Goal: Task Accomplishment & Management: Manage account settings

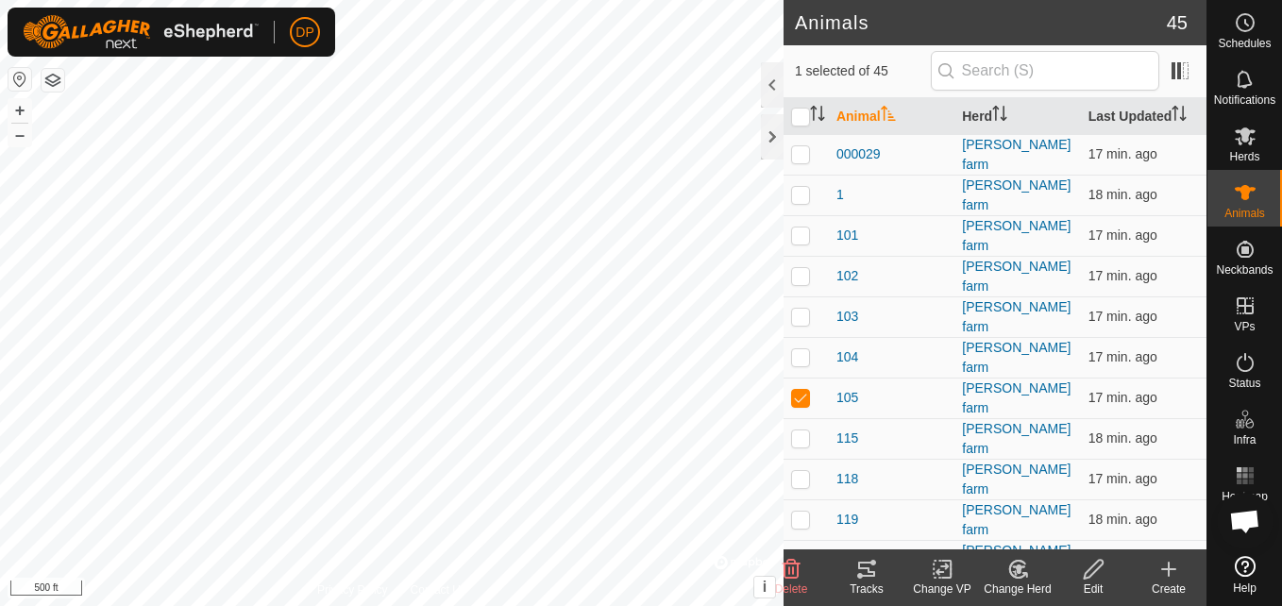
scroll to position [1925, 0]
click at [857, 563] on icon at bounding box center [867, 569] width 23 height 23
click at [867, 571] on icon at bounding box center [867, 569] width 23 height 23
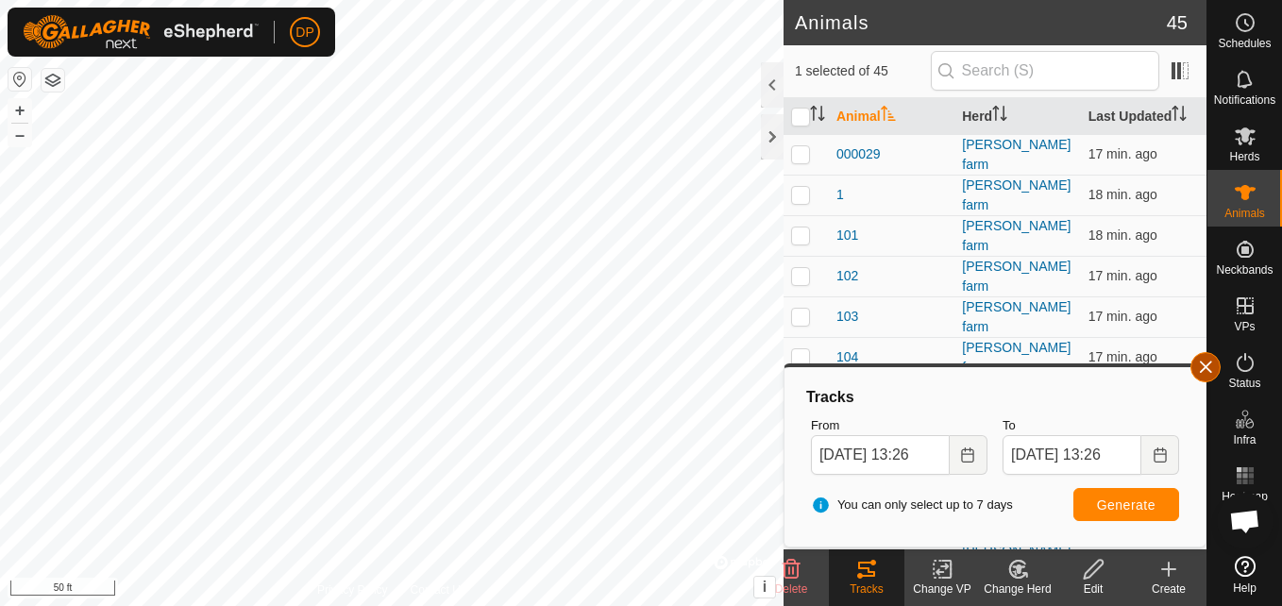
click at [1209, 365] on button "button" at bounding box center [1206, 367] width 30 height 30
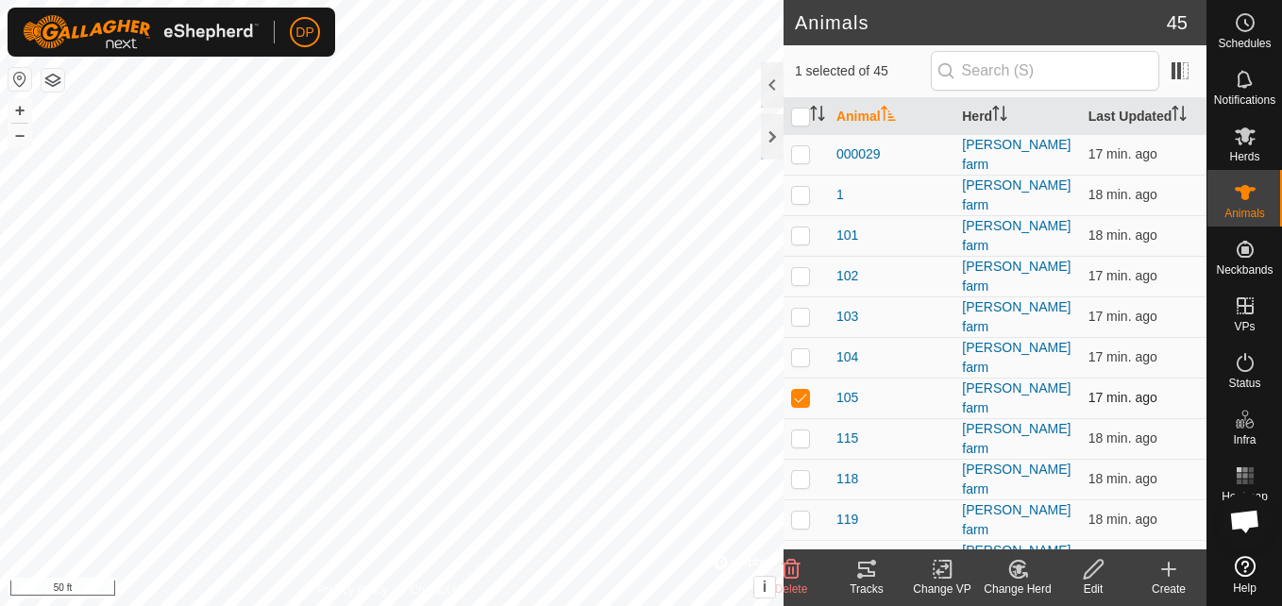
click at [795, 390] on p-checkbox at bounding box center [800, 397] width 19 height 15
checkbox input "false"
click at [1274, 565] on link "Help" at bounding box center [1245, 575] width 75 height 53
click at [802, 337] on td at bounding box center [806, 357] width 45 height 41
checkbox input "true"
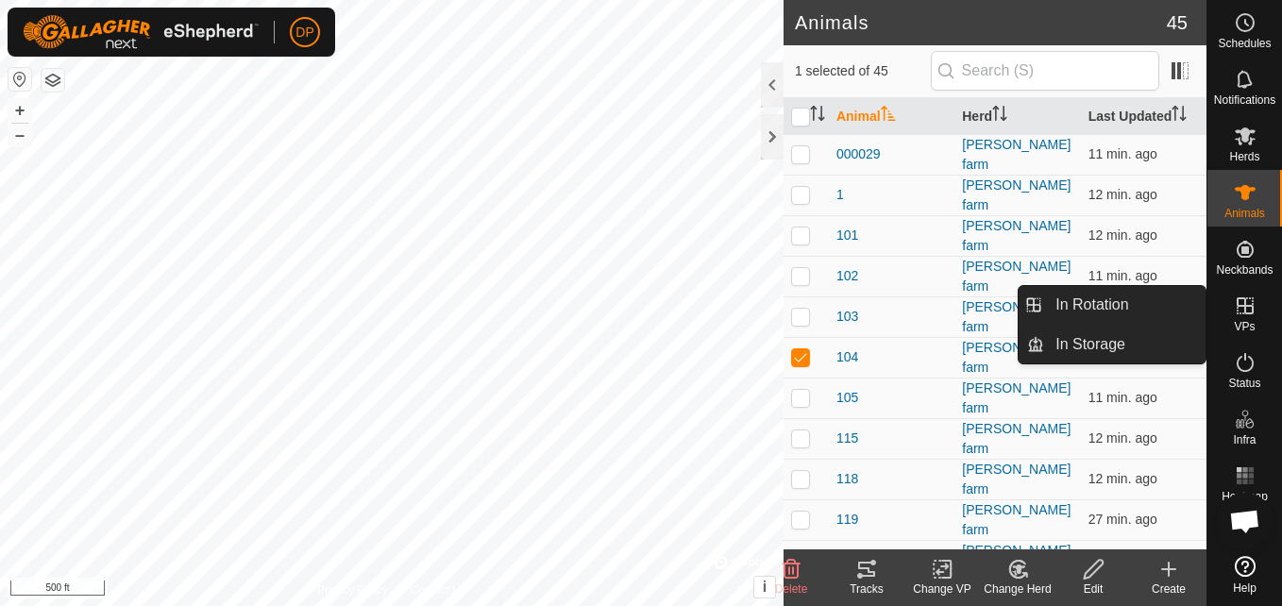
click at [1242, 299] on icon at bounding box center [1245, 305] width 17 height 17
drag, startPoint x: 1245, startPoint y: 288, endPoint x: 1248, endPoint y: 312, distance: 23.9
click at [1248, 312] on icon at bounding box center [1245, 306] width 23 height 23
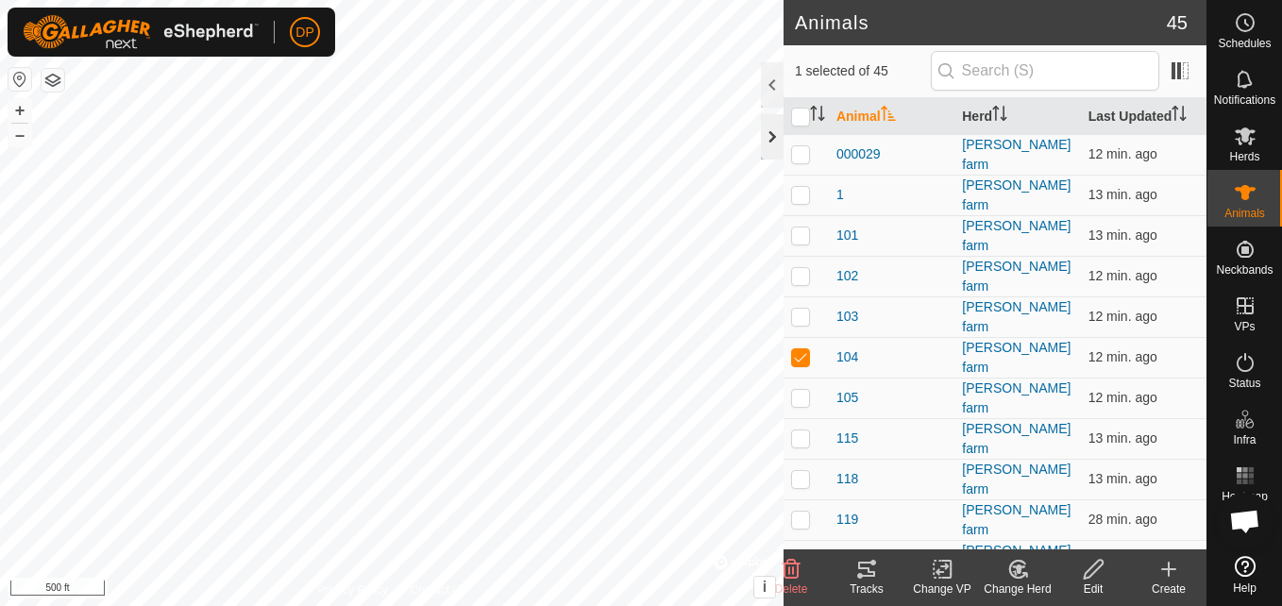
click at [765, 139] on div at bounding box center [772, 136] width 23 height 45
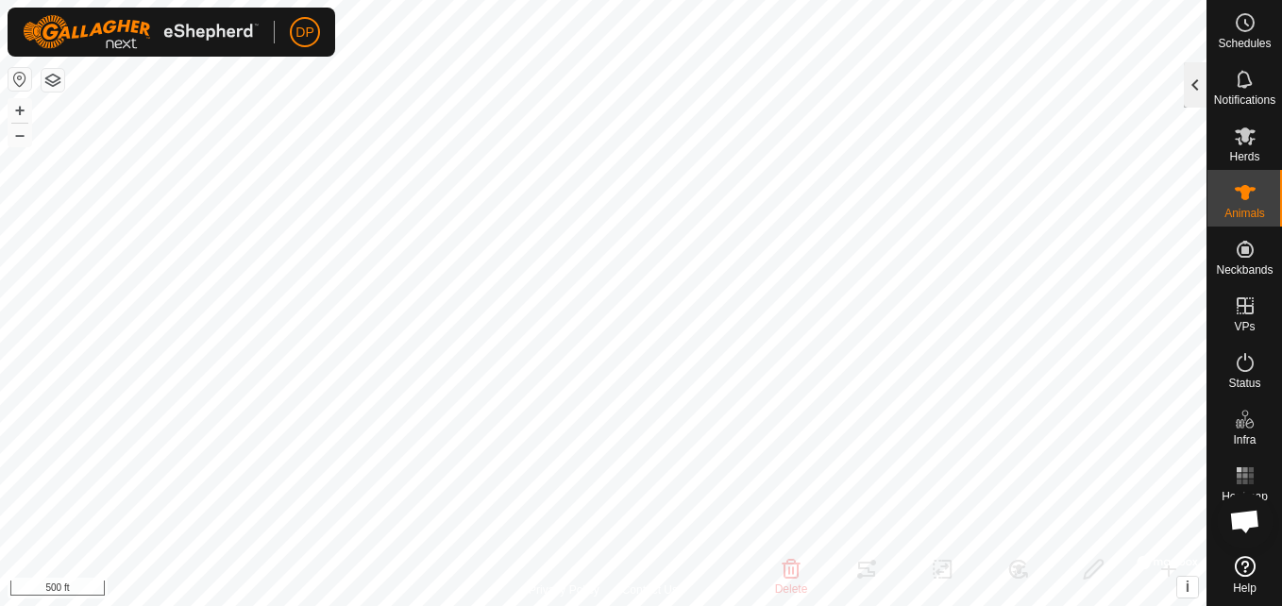
click at [1196, 89] on div at bounding box center [1195, 84] width 23 height 45
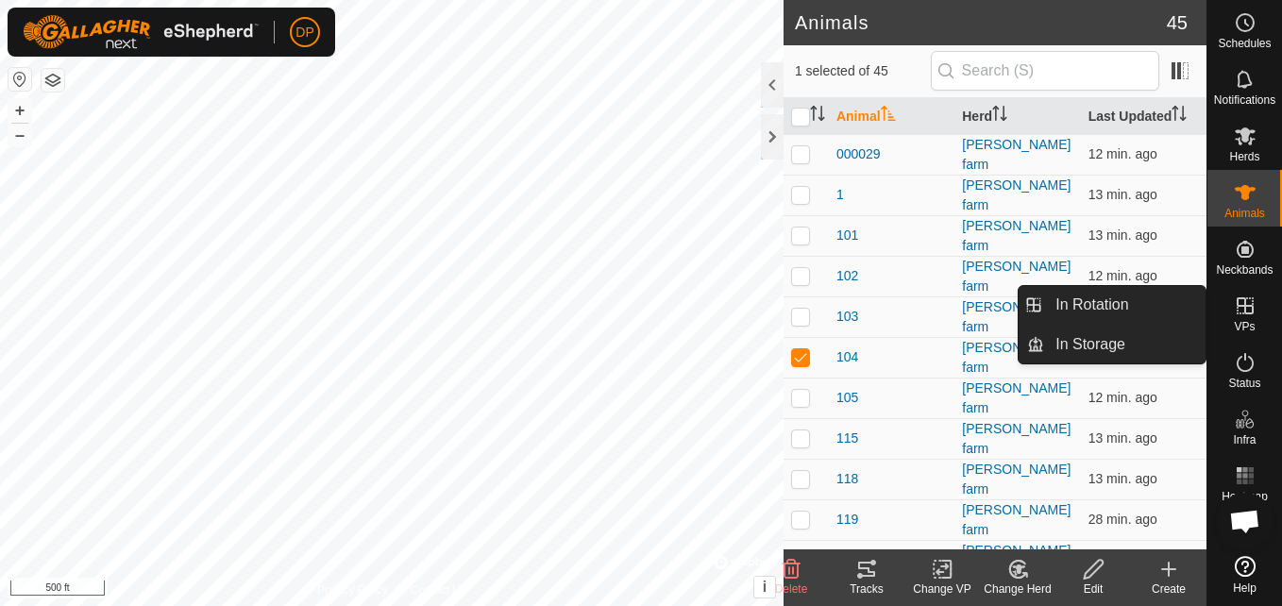
click at [1236, 304] on icon at bounding box center [1245, 306] width 23 height 23
click at [1162, 309] on link "In Rotation" at bounding box center [1124, 305] width 161 height 38
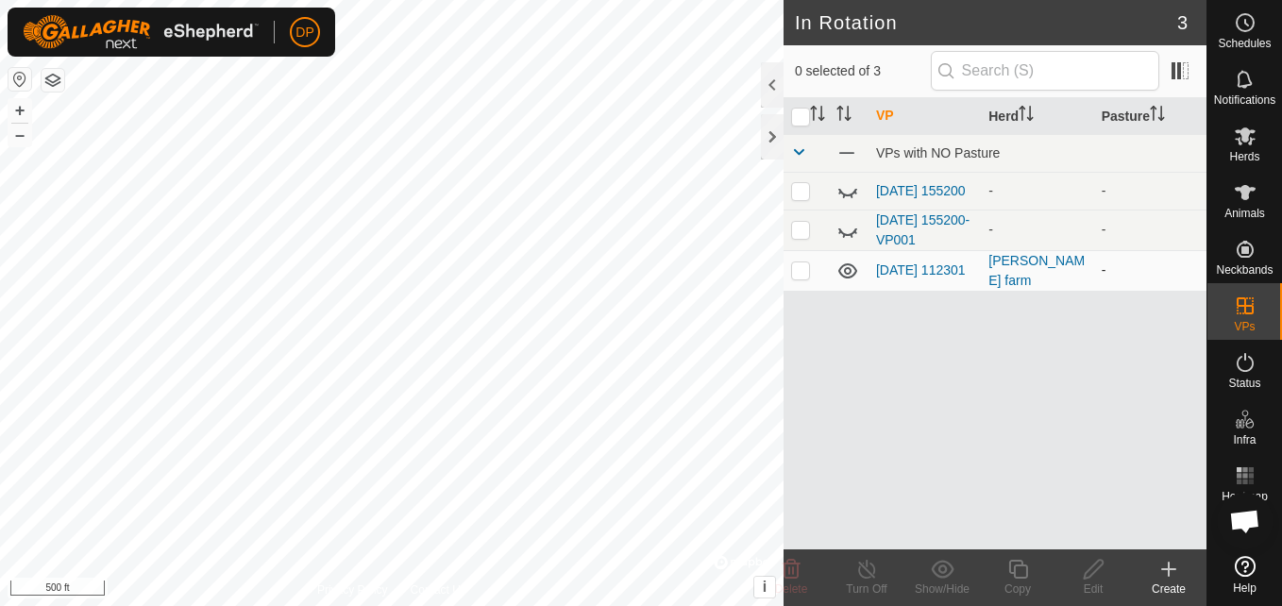
click at [798, 269] on p-checkbox at bounding box center [800, 270] width 19 height 15
checkbox input "true"
click at [877, 559] on icon at bounding box center [868, 569] width 24 height 23
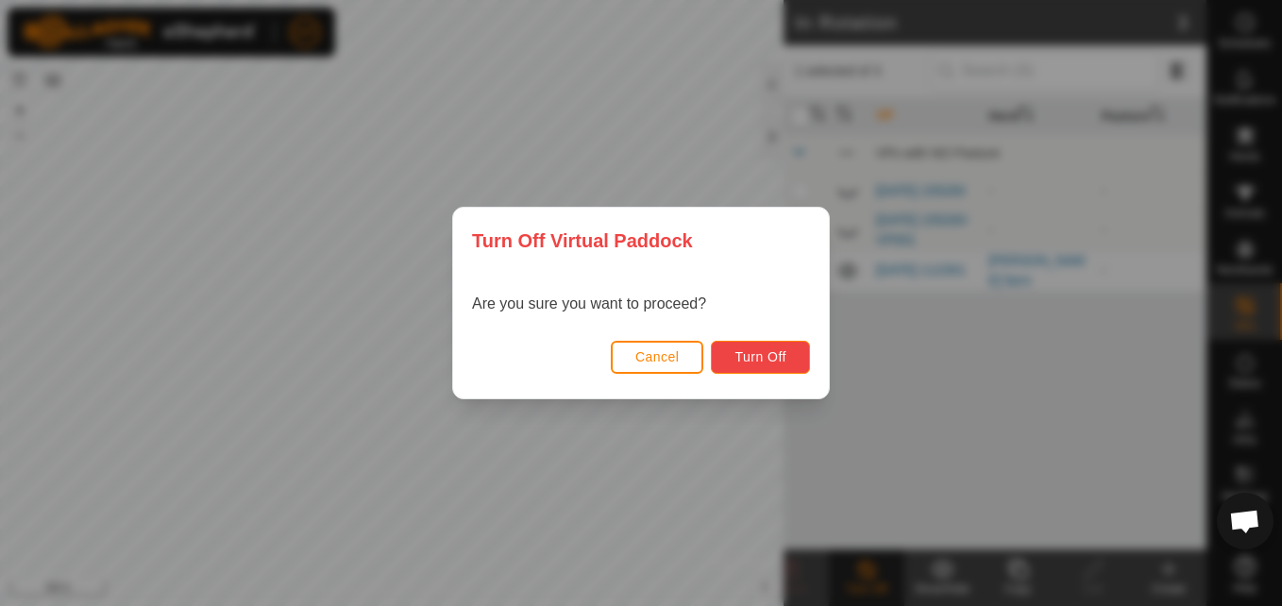
click at [760, 355] on span "Turn Off" at bounding box center [761, 356] width 52 height 15
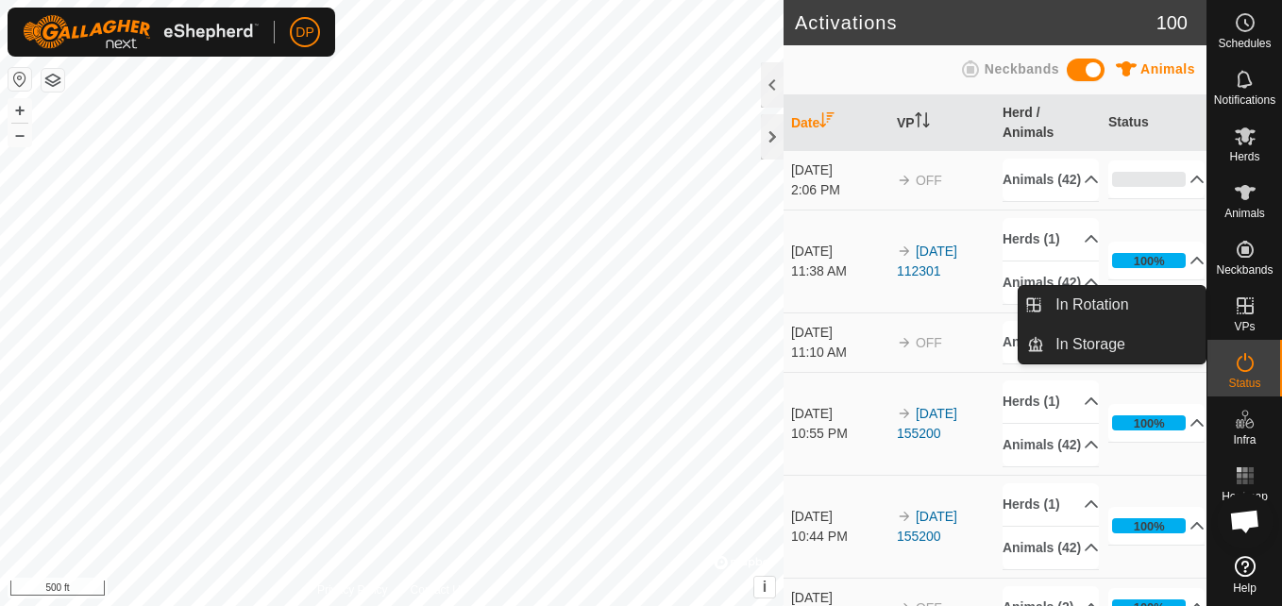
click at [1244, 290] on div "VPs" at bounding box center [1245, 311] width 75 height 57
click at [1164, 304] on link "In Rotation" at bounding box center [1124, 305] width 161 height 38
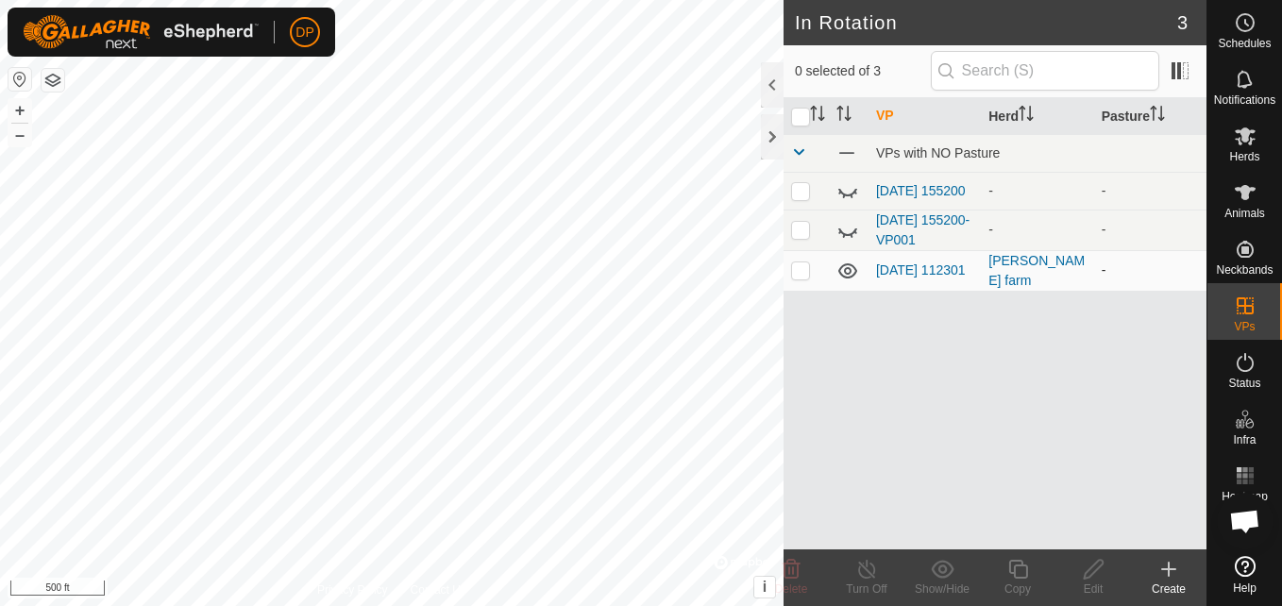
click at [850, 272] on icon at bounding box center [848, 270] width 19 height 15
click at [850, 272] on icon at bounding box center [848, 271] width 23 height 23
click at [850, 272] on icon at bounding box center [848, 270] width 19 height 15
click at [842, 276] on icon at bounding box center [848, 273] width 19 height 8
click at [799, 273] on p-checkbox at bounding box center [800, 270] width 19 height 15
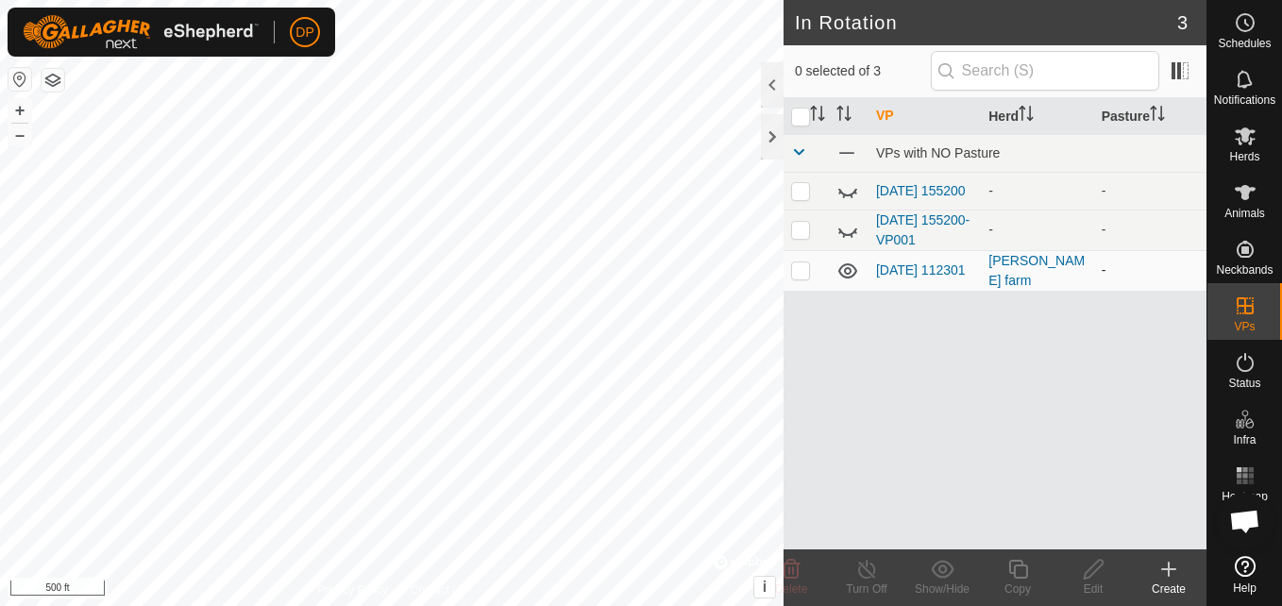
checkbox input "true"
click at [861, 571] on icon at bounding box center [868, 569] width 24 height 23
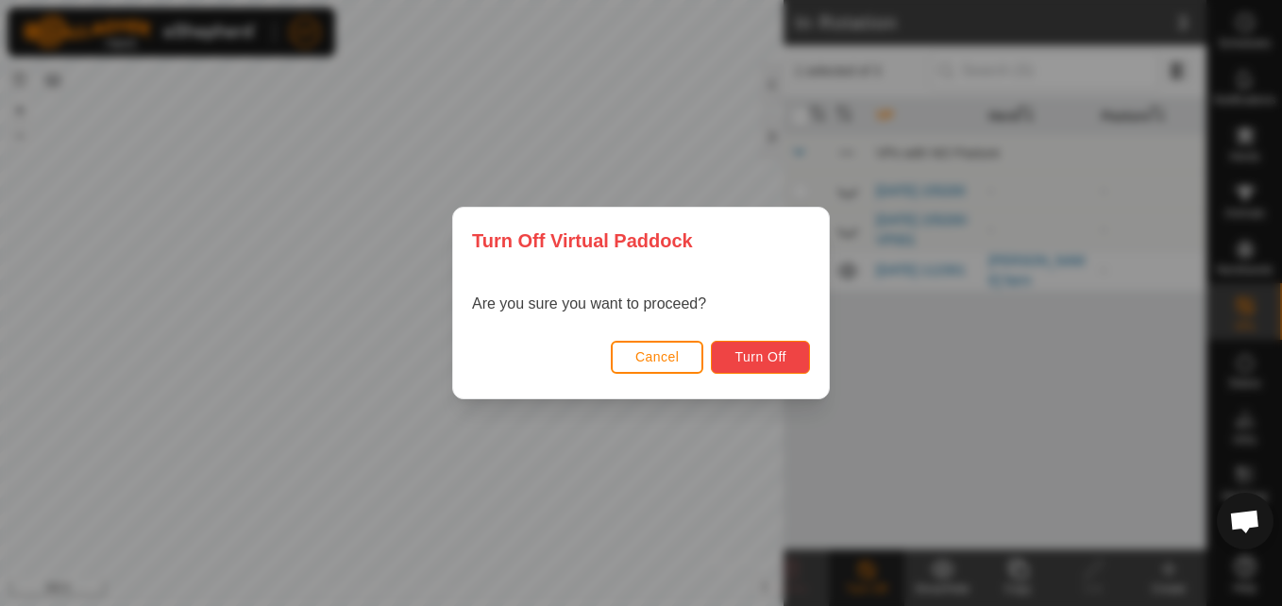
click at [742, 350] on span "Turn Off" at bounding box center [761, 356] width 52 height 15
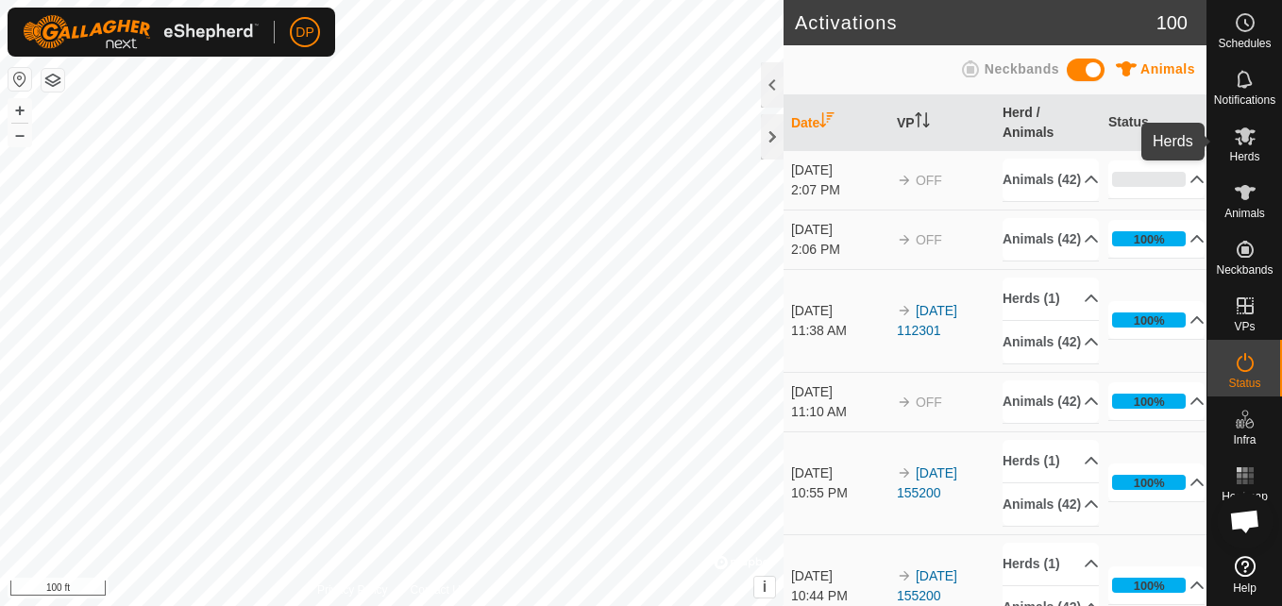
click at [1245, 136] on icon at bounding box center [1245, 136] width 21 height 18
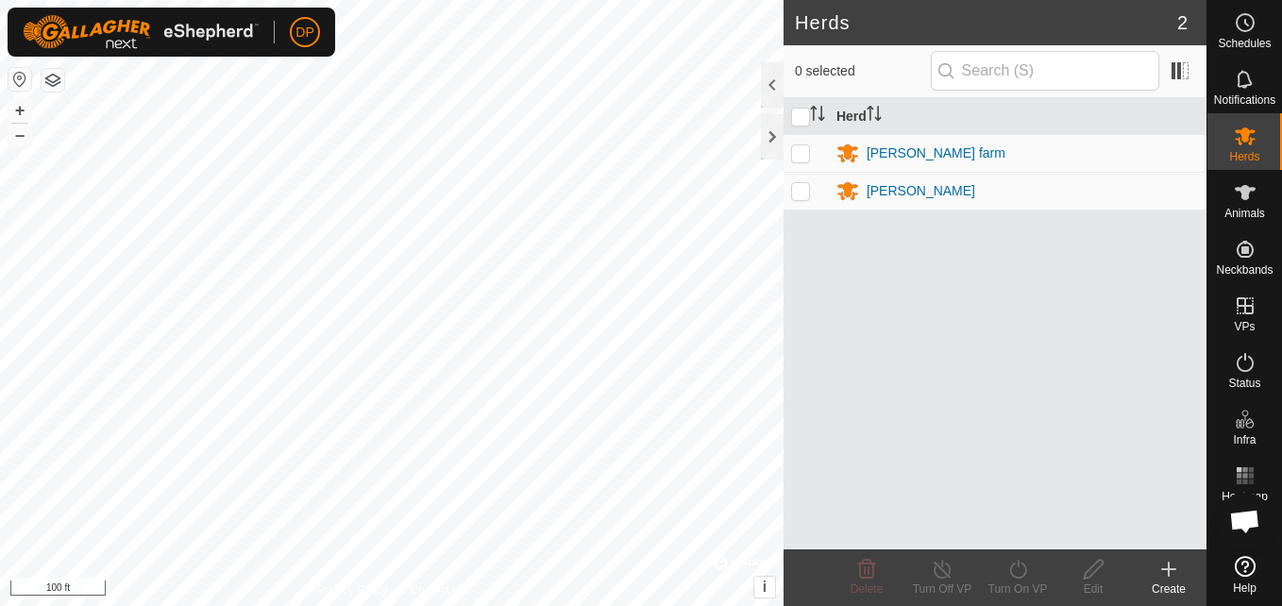
click at [802, 193] on p-checkbox at bounding box center [800, 190] width 19 height 15
checkbox input "true"
click at [802, 153] on p-checkbox at bounding box center [800, 152] width 19 height 15
checkbox input "true"
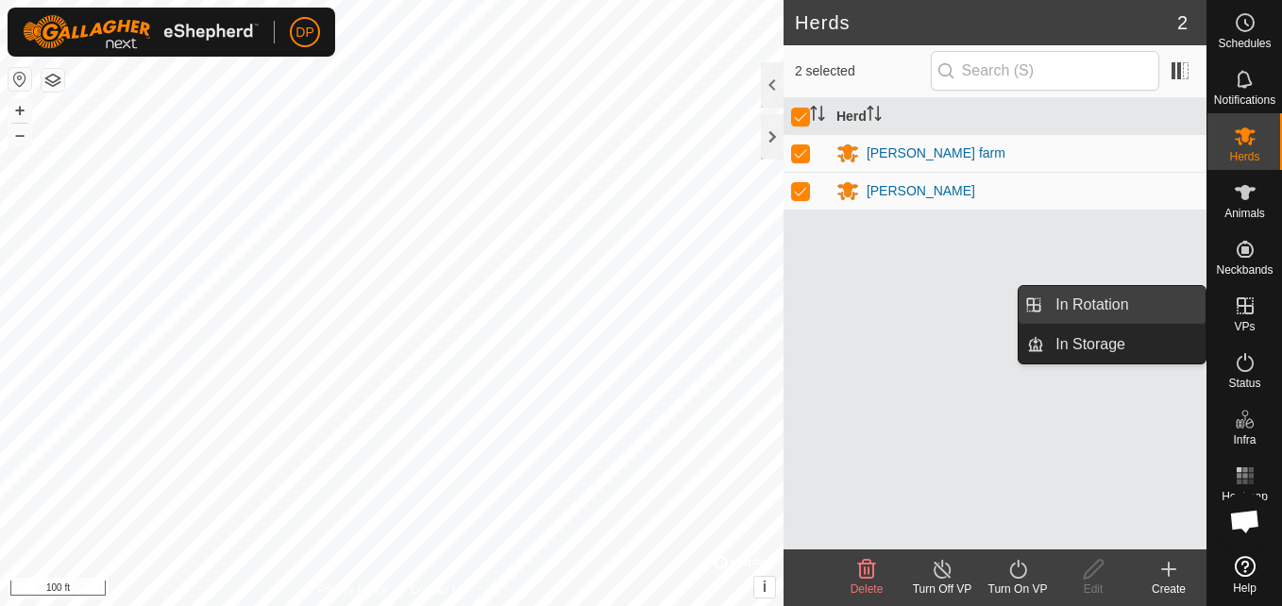
click at [1162, 297] on link "In Rotation" at bounding box center [1124, 305] width 161 height 38
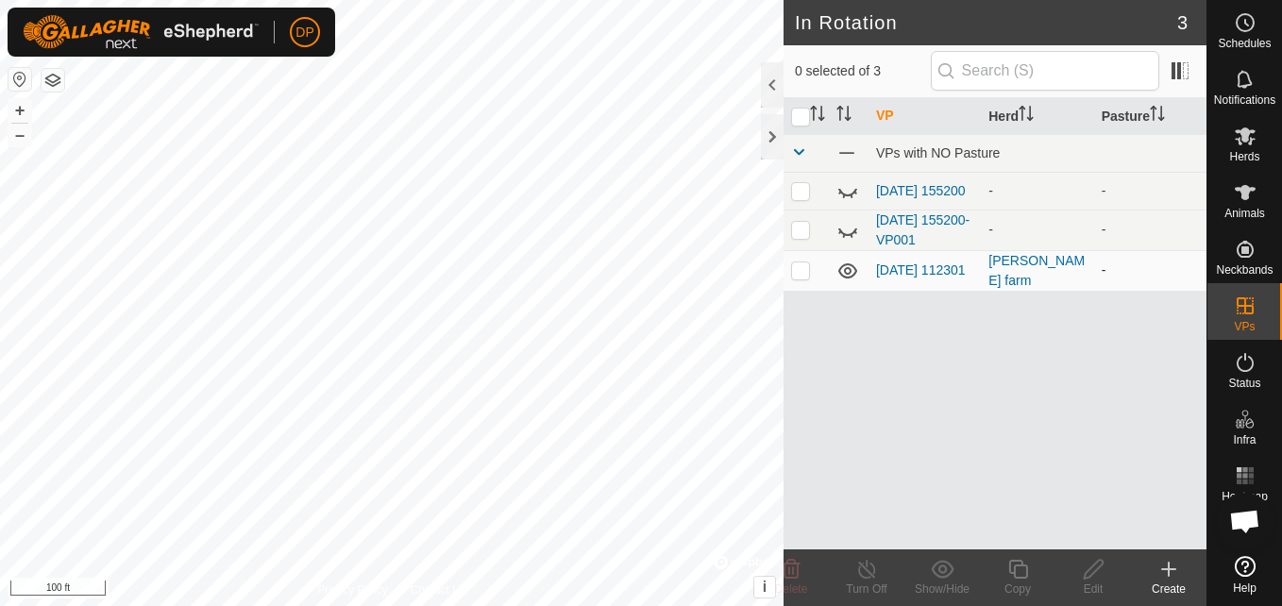
click at [846, 267] on icon at bounding box center [848, 270] width 19 height 15
click at [1252, 198] on icon at bounding box center [1245, 192] width 23 height 23
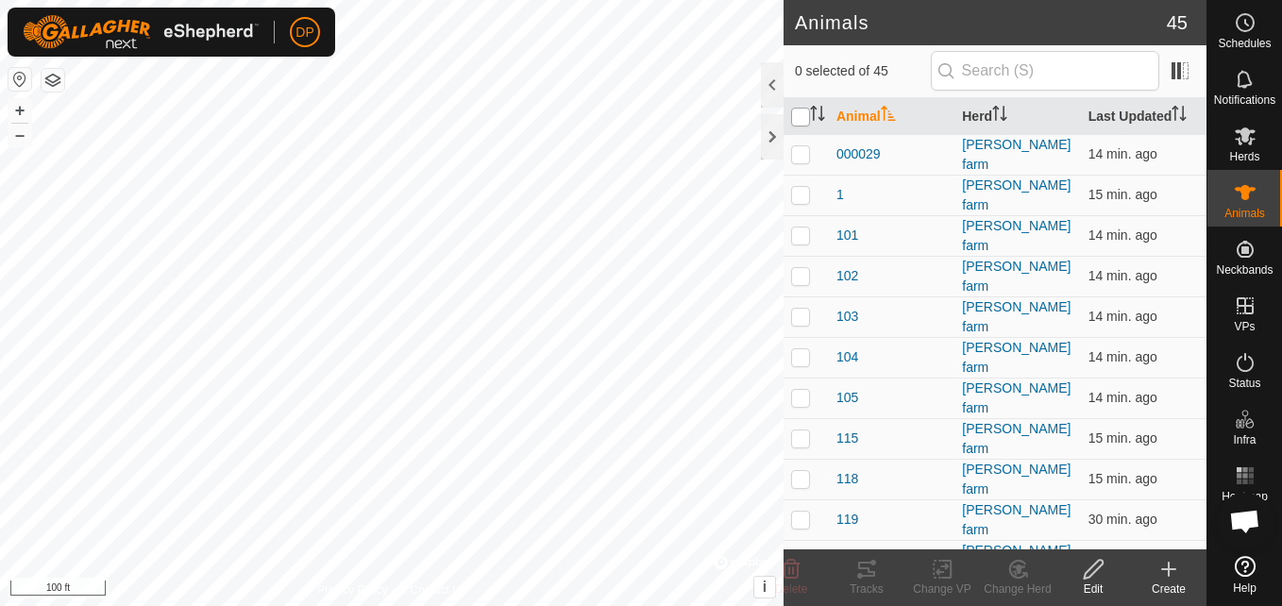
click at [796, 122] on input "checkbox" at bounding box center [800, 117] width 19 height 19
checkbox input "true"
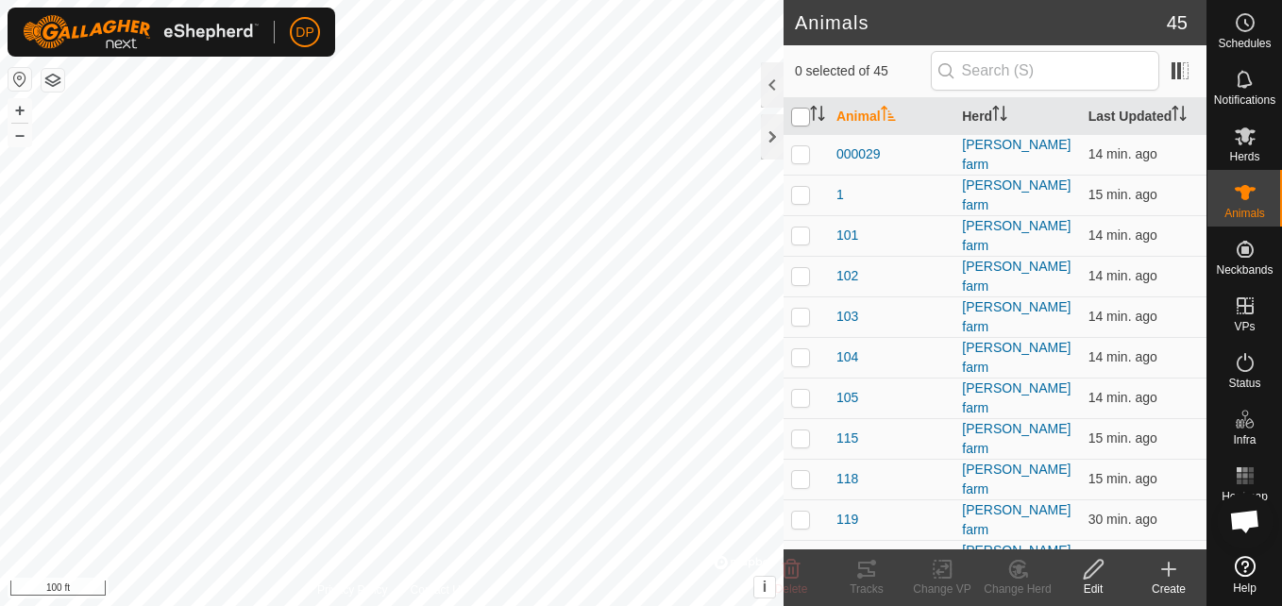
checkbox input "true"
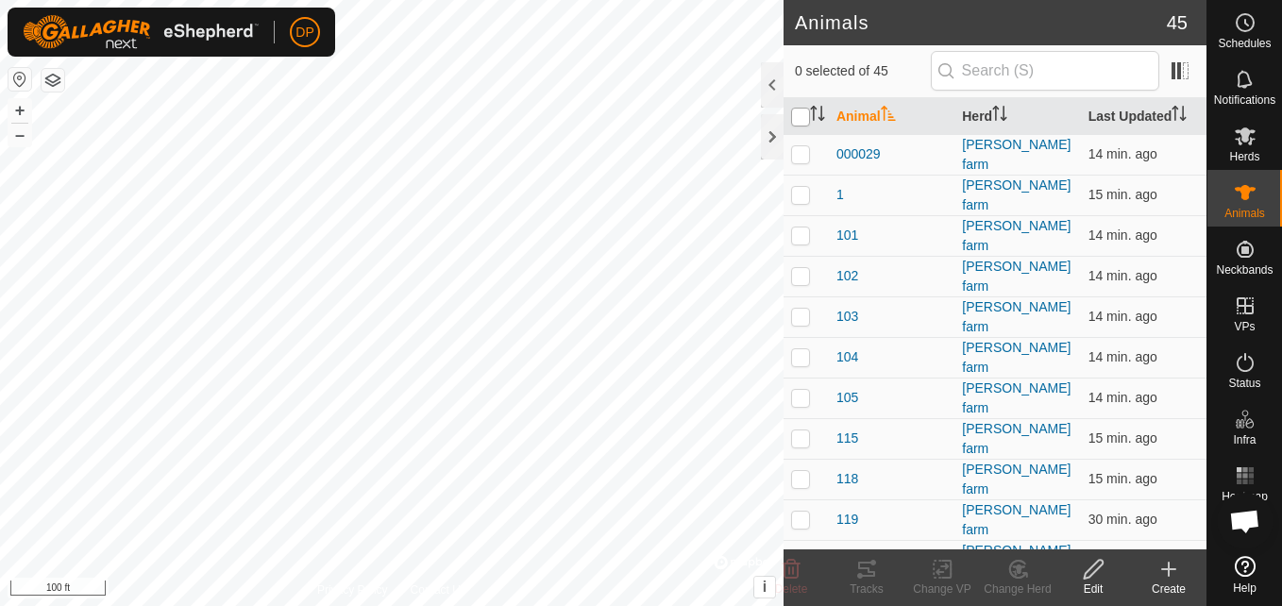
checkbox input "true"
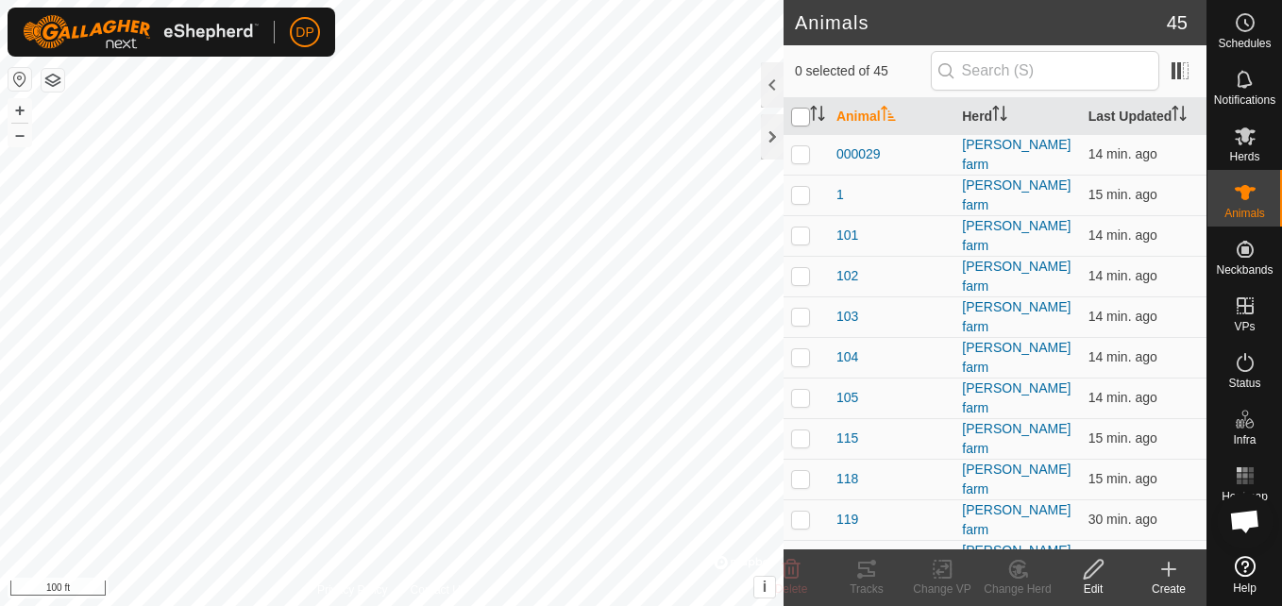
checkbox input "true"
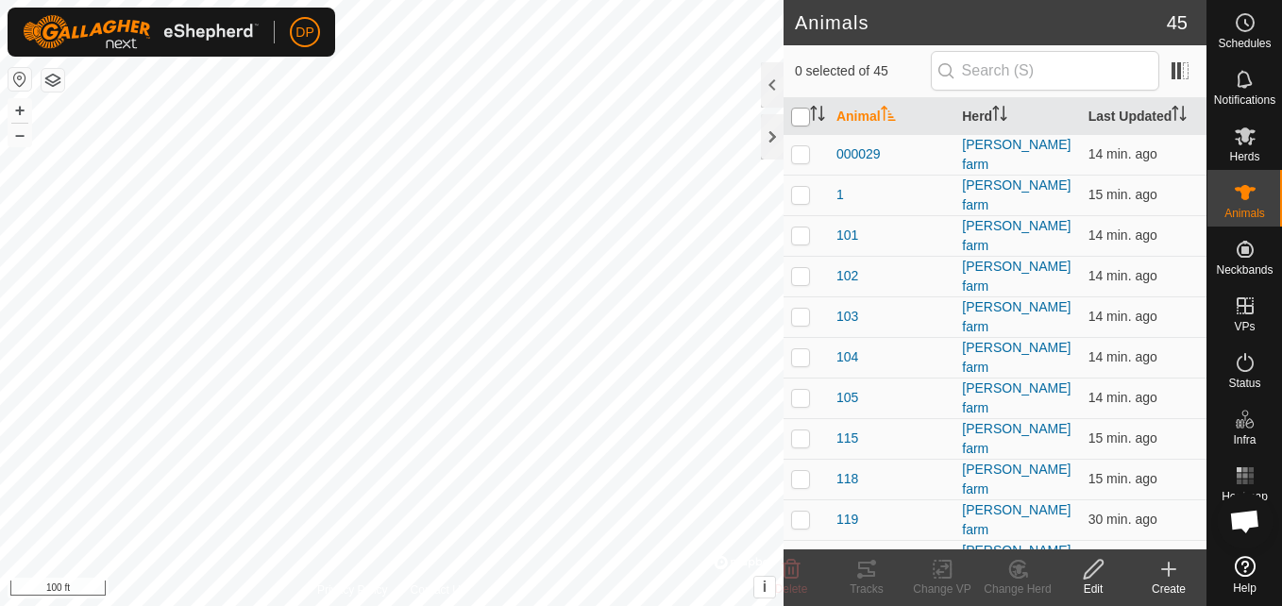
checkbox input "true"
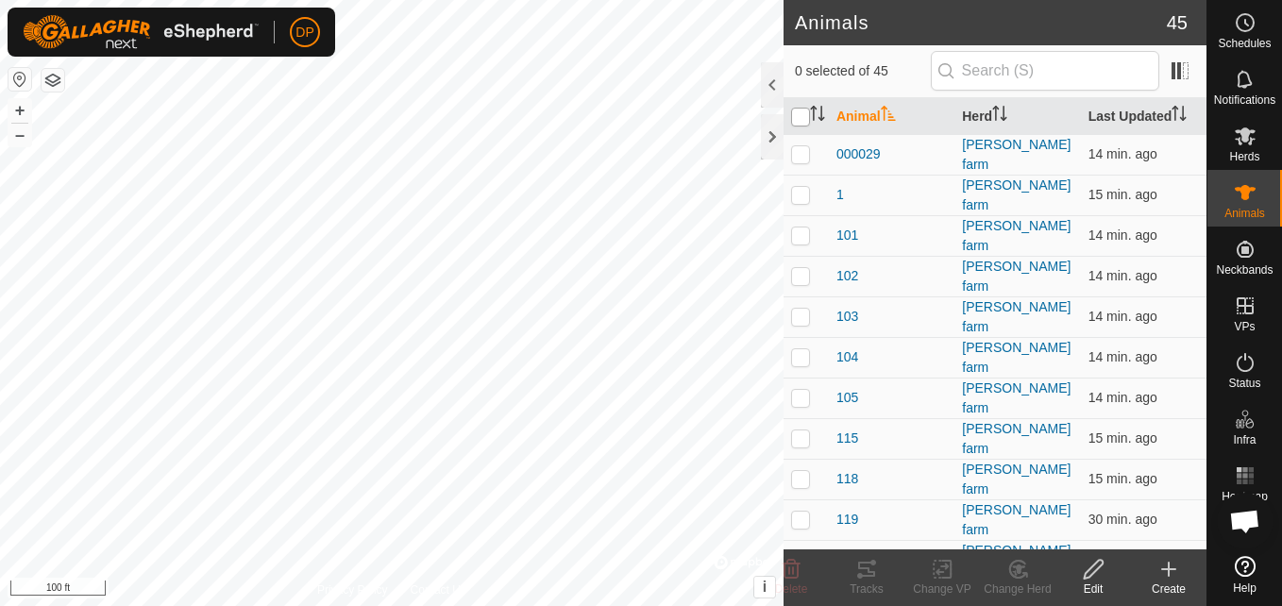
checkbox input "true"
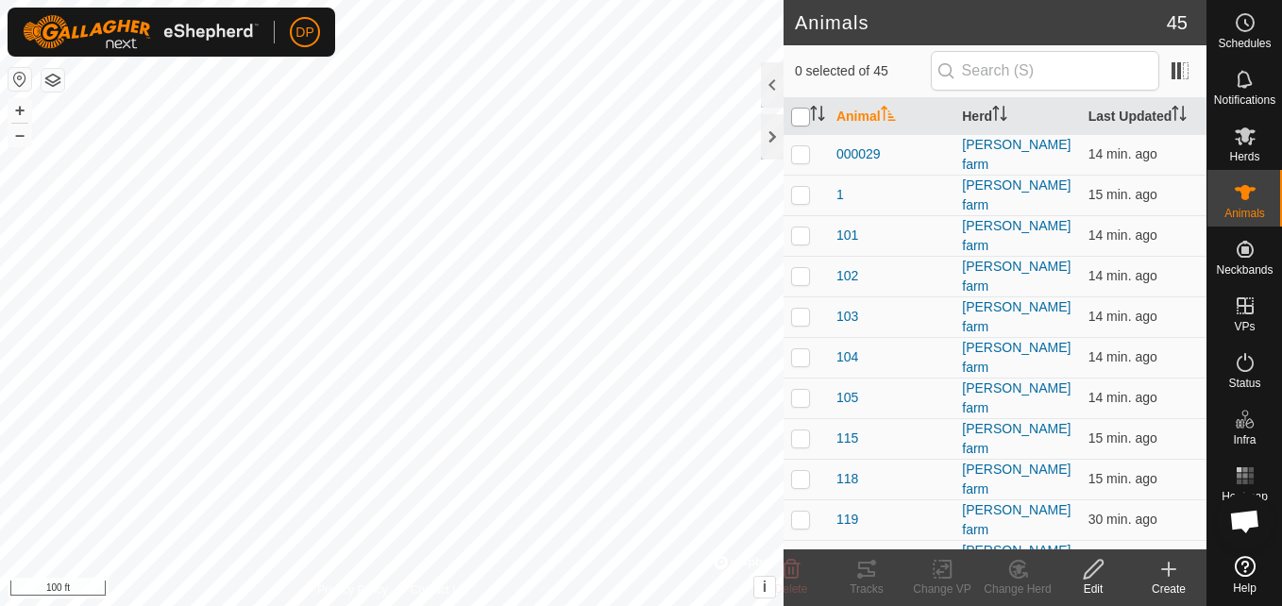
checkbox input "true"
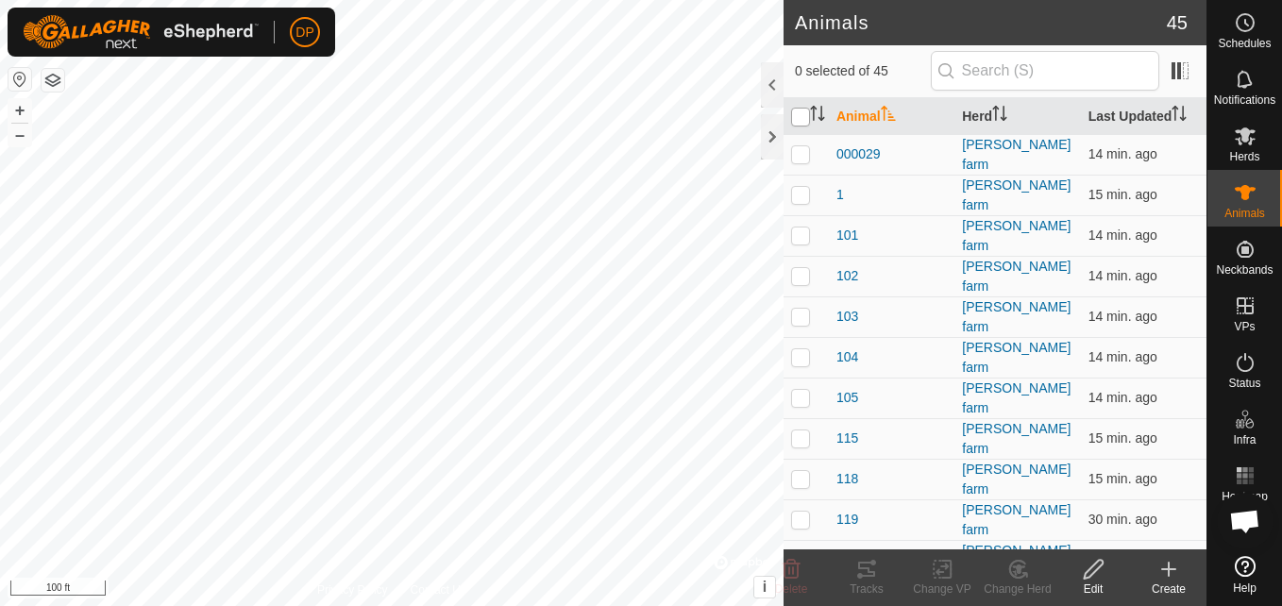
checkbox input "true"
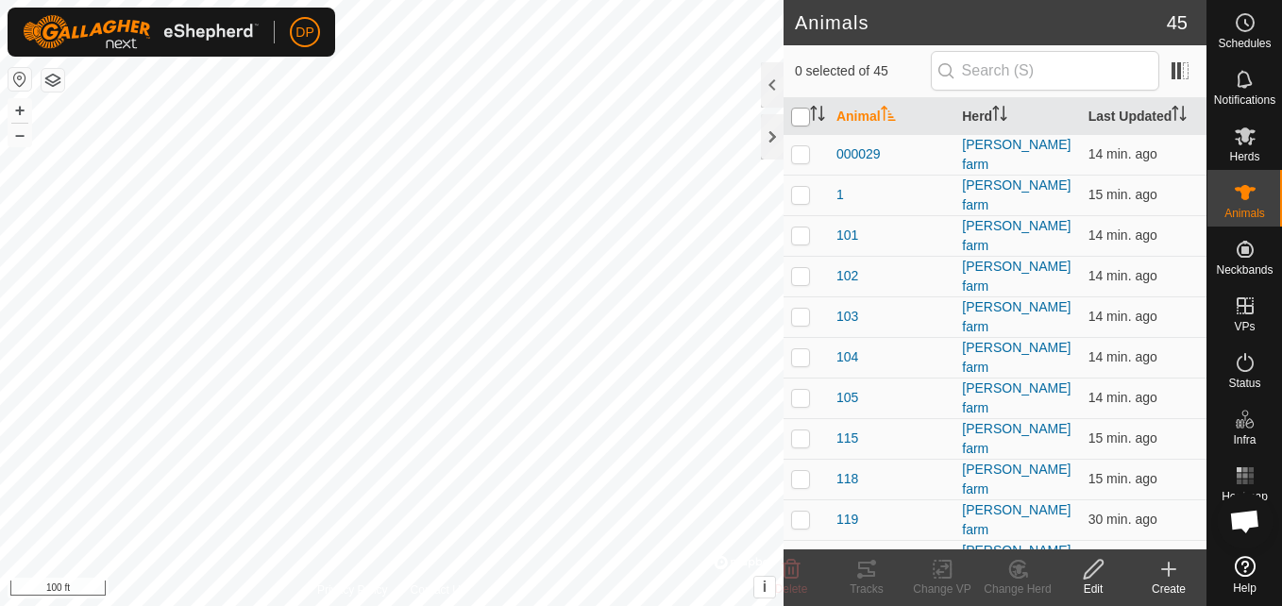
checkbox input "true"
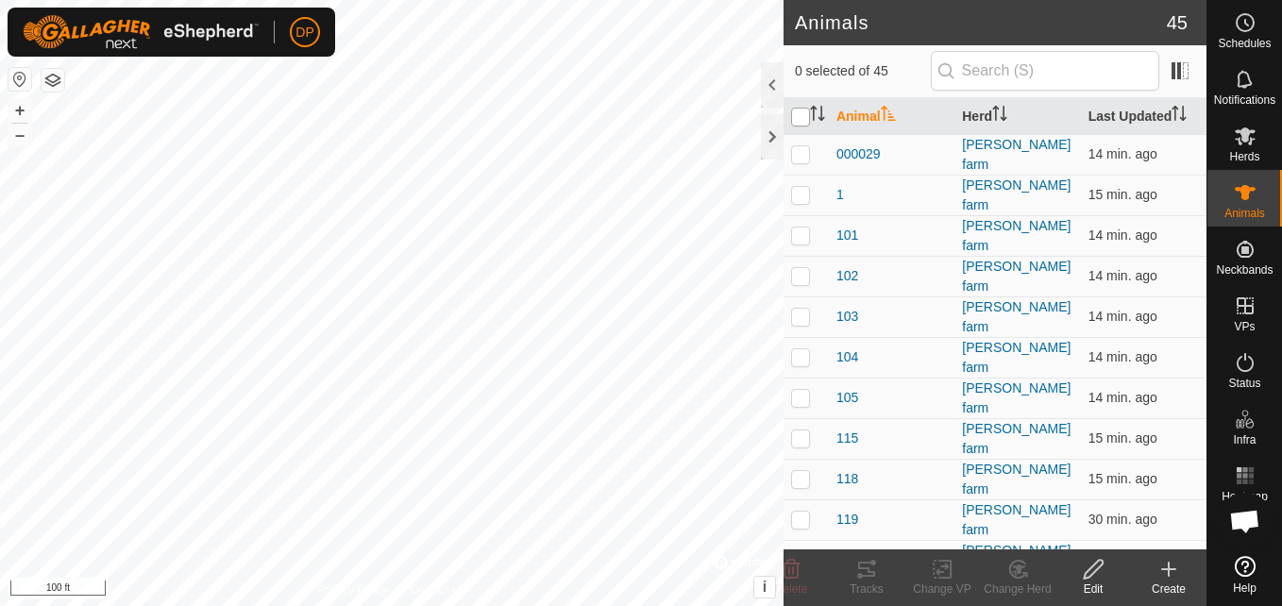
checkbox input "true"
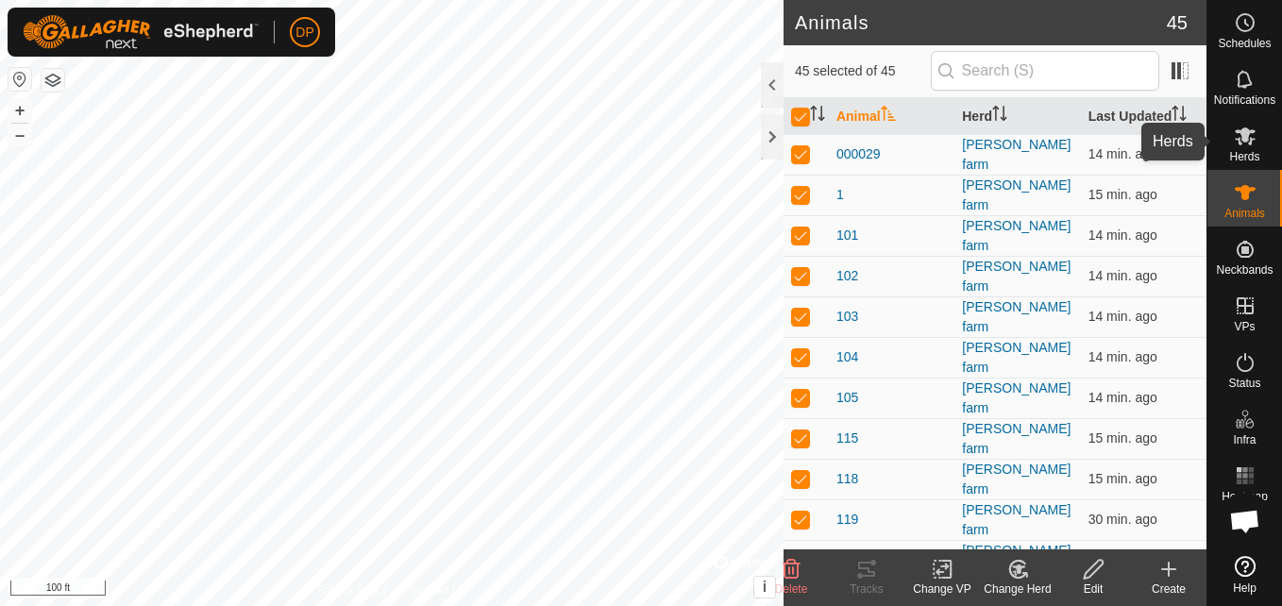
click at [1234, 133] on icon at bounding box center [1245, 136] width 23 height 23
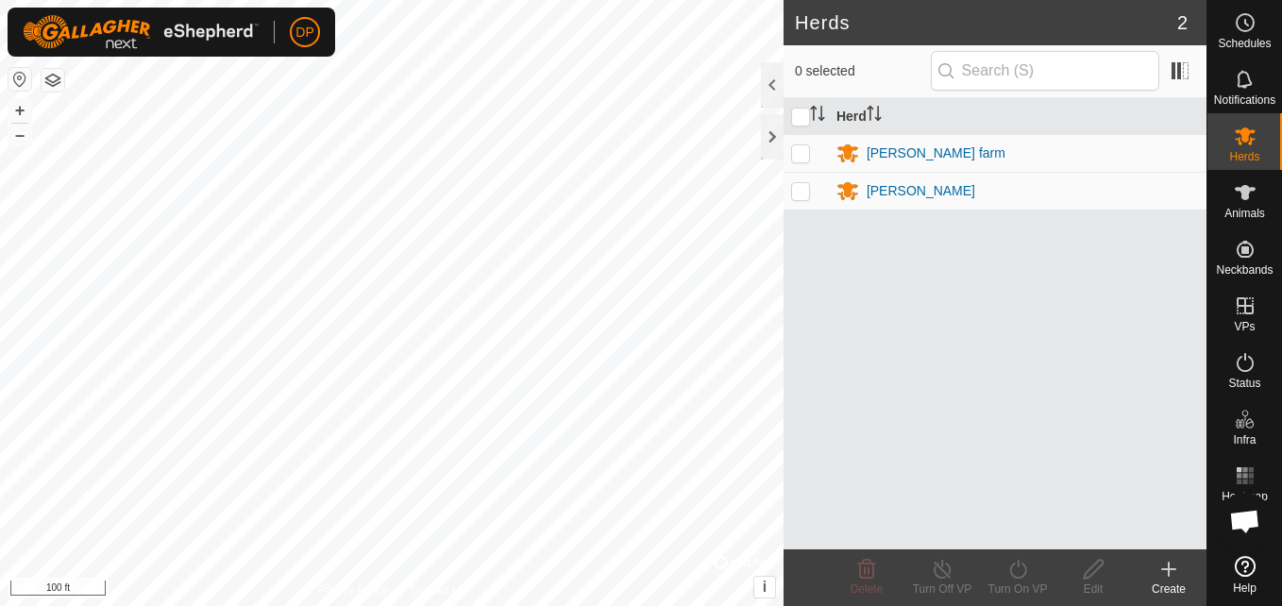
click at [800, 146] on p-checkbox at bounding box center [800, 152] width 19 height 15
checkbox input "true"
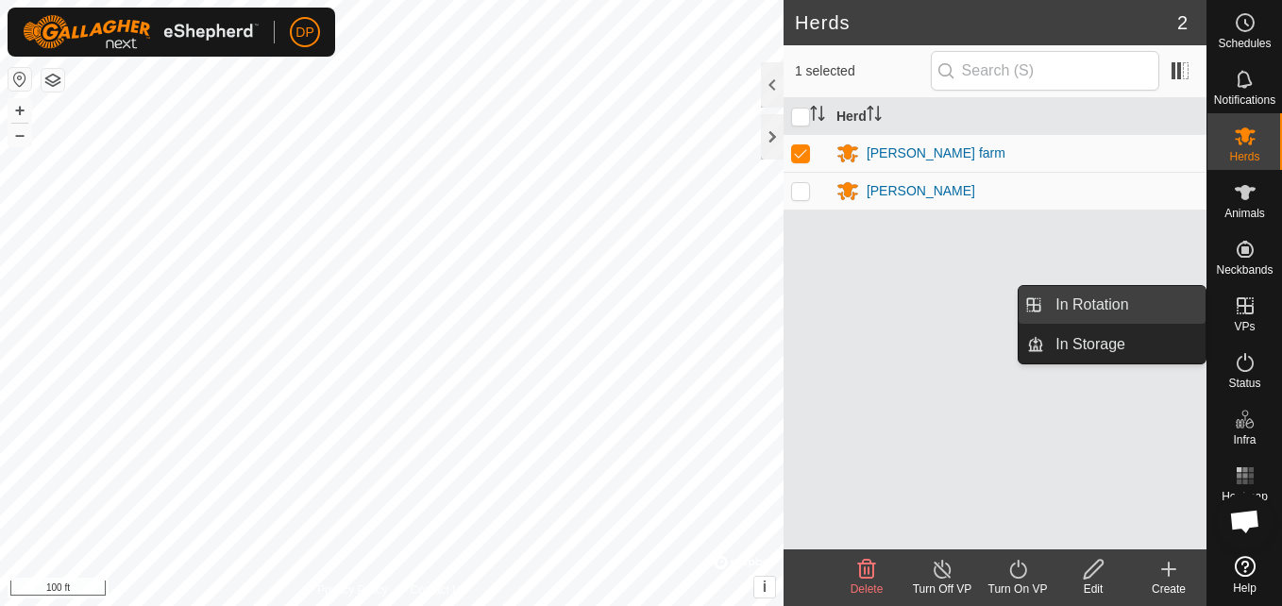
click at [1194, 310] on link "In Rotation" at bounding box center [1124, 305] width 161 height 38
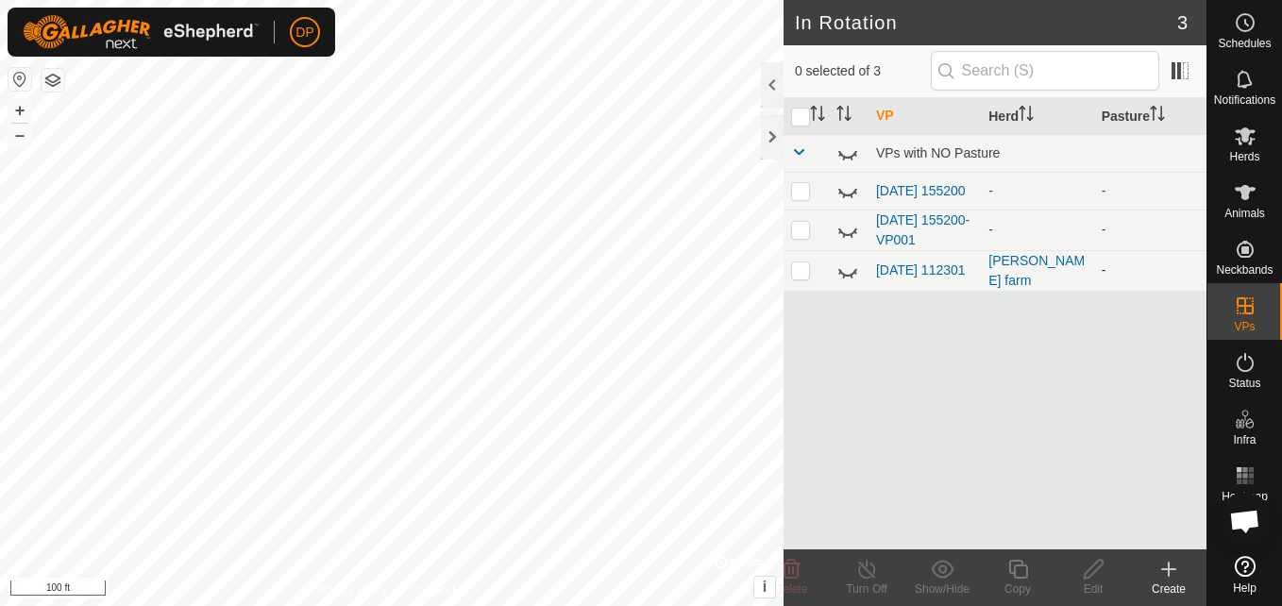
click at [798, 274] on p-checkbox at bounding box center [800, 270] width 19 height 15
checkbox input "true"
click at [918, 267] on link "[DATE] 112301" at bounding box center [921, 270] width 90 height 15
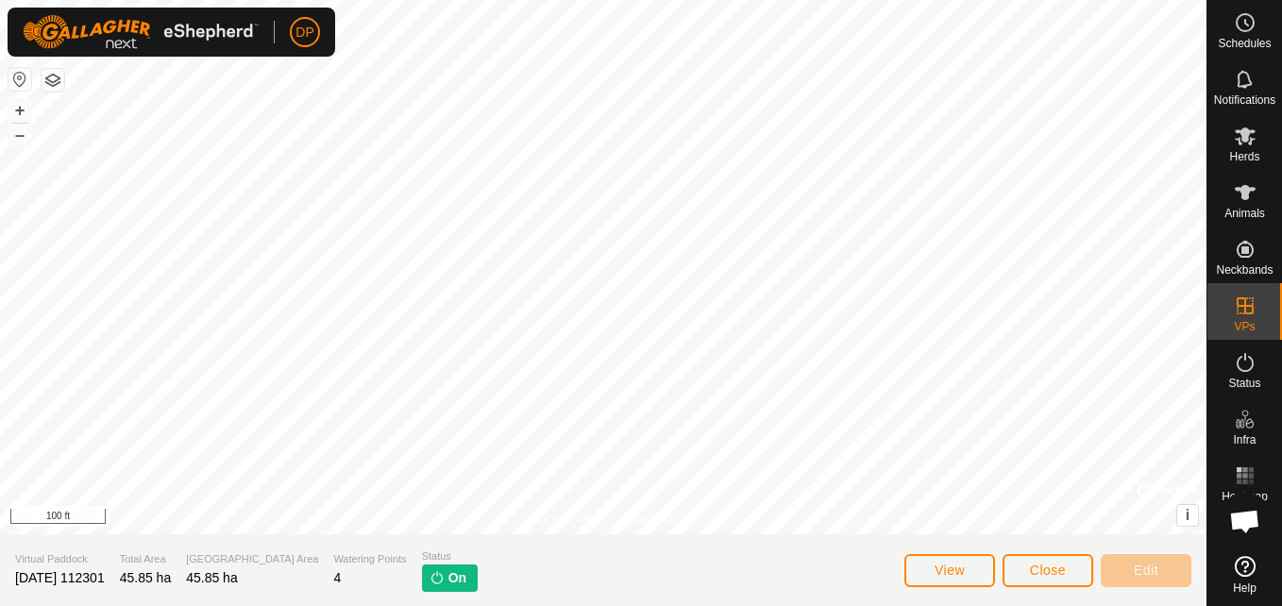
scroll to position [1925, 0]
click at [1240, 132] on icon at bounding box center [1245, 136] width 21 height 18
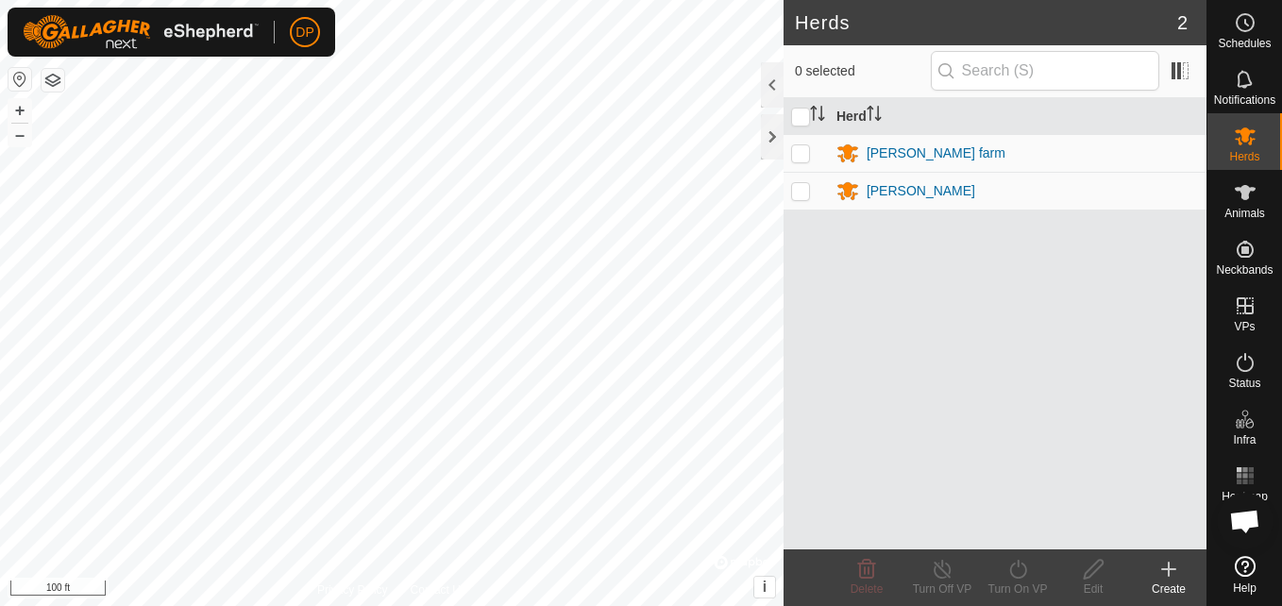
click at [799, 192] on p-checkbox at bounding box center [800, 190] width 19 height 15
checkbox input "true"
click at [795, 115] on input "checkbox" at bounding box center [800, 117] width 19 height 19
checkbox input "true"
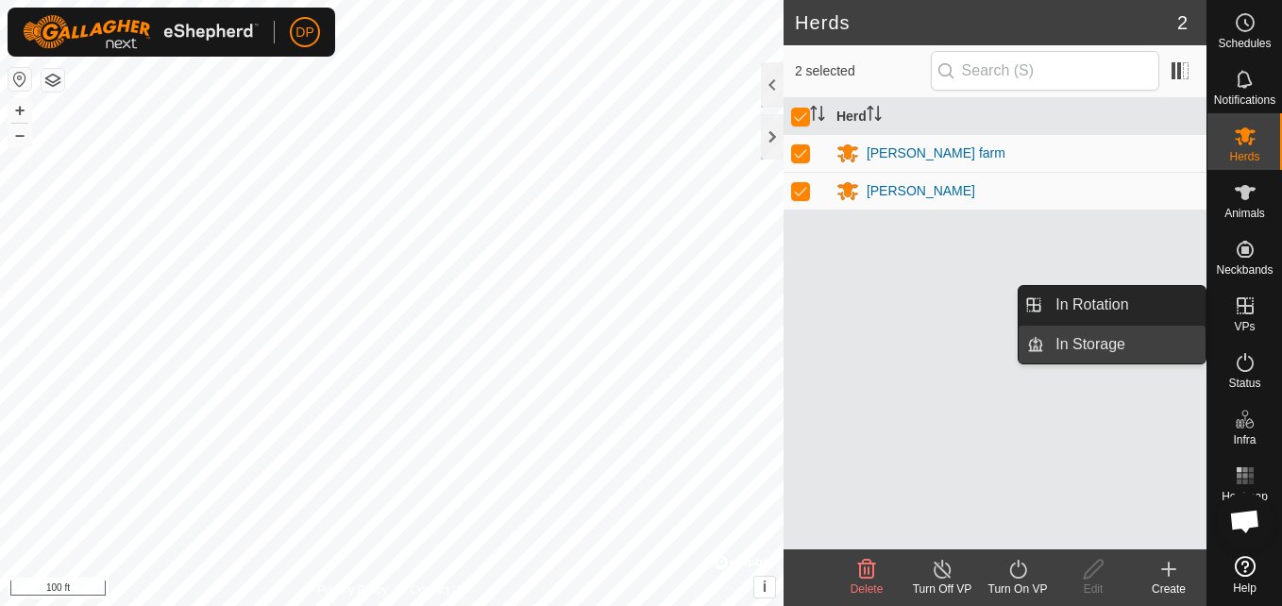
click at [1170, 334] on link "In Storage" at bounding box center [1124, 345] width 161 height 38
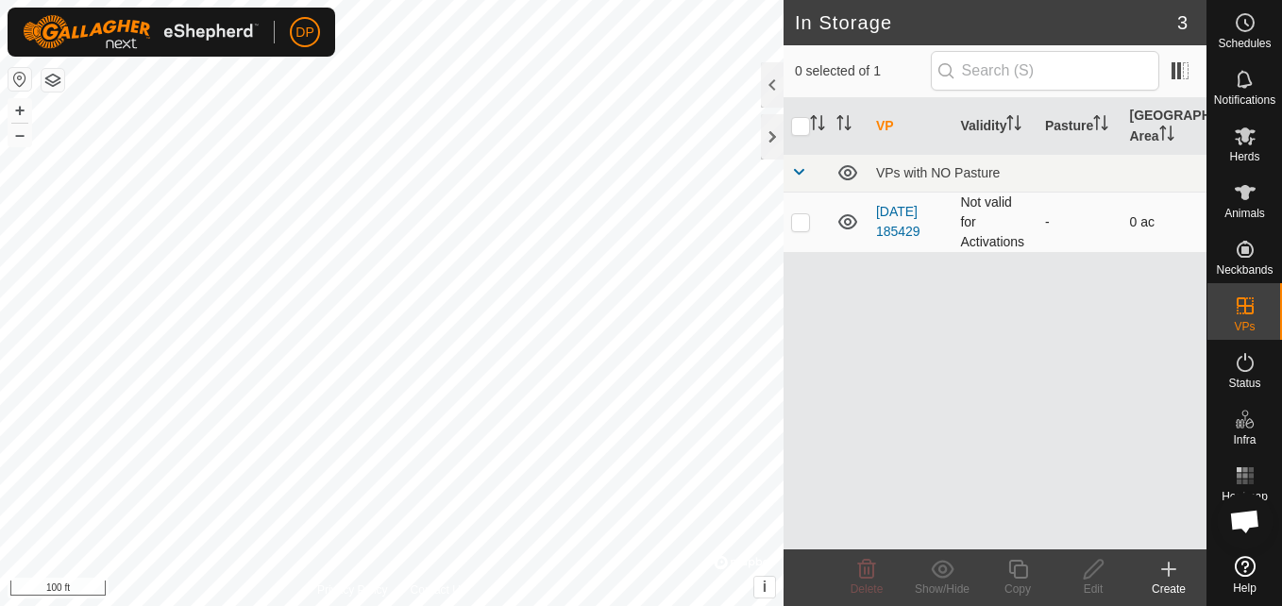
click at [848, 221] on icon at bounding box center [848, 222] width 23 height 23
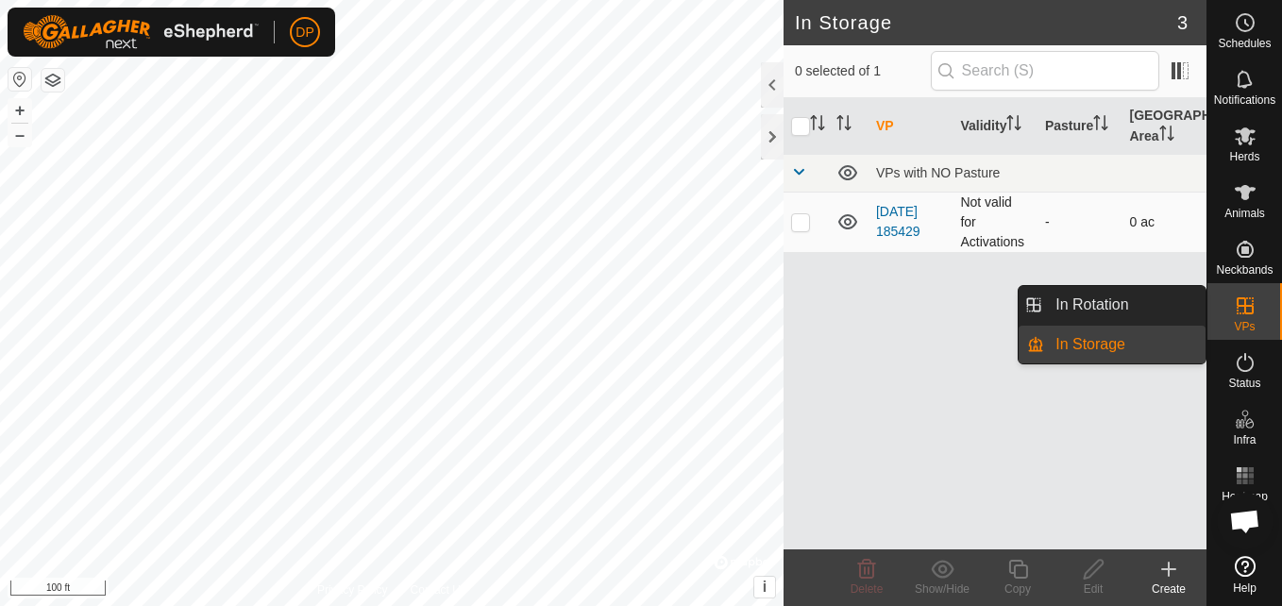
click at [1234, 297] on icon at bounding box center [1245, 306] width 23 height 23
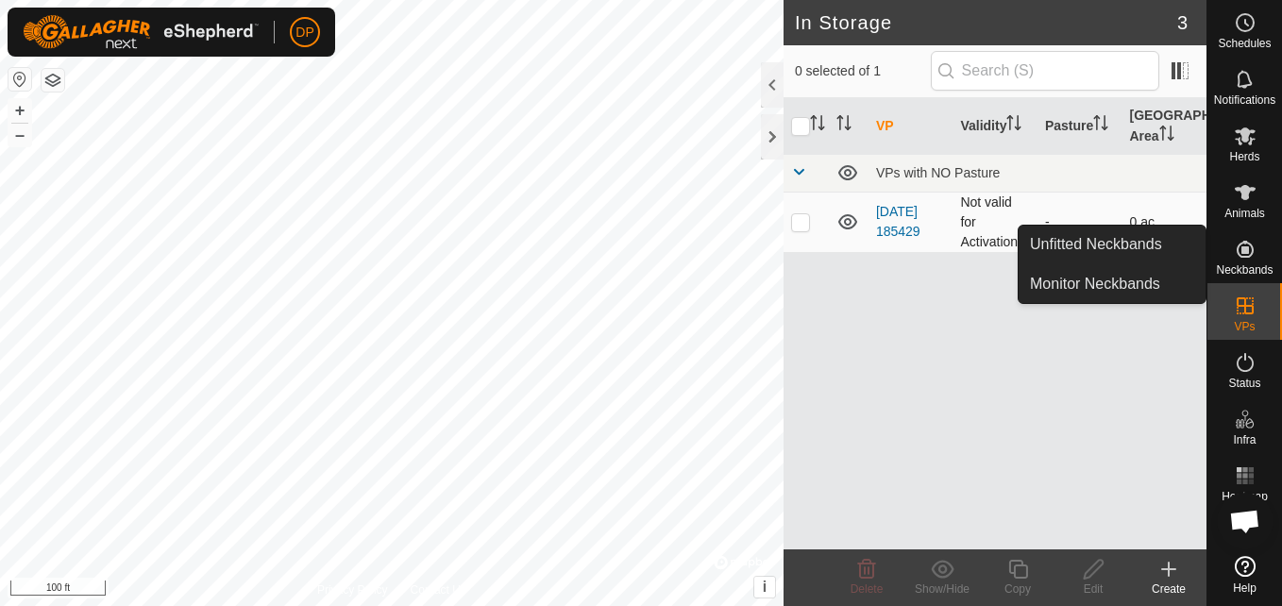
click at [1235, 262] on es-neckbands-svg-icon at bounding box center [1246, 249] width 34 height 30
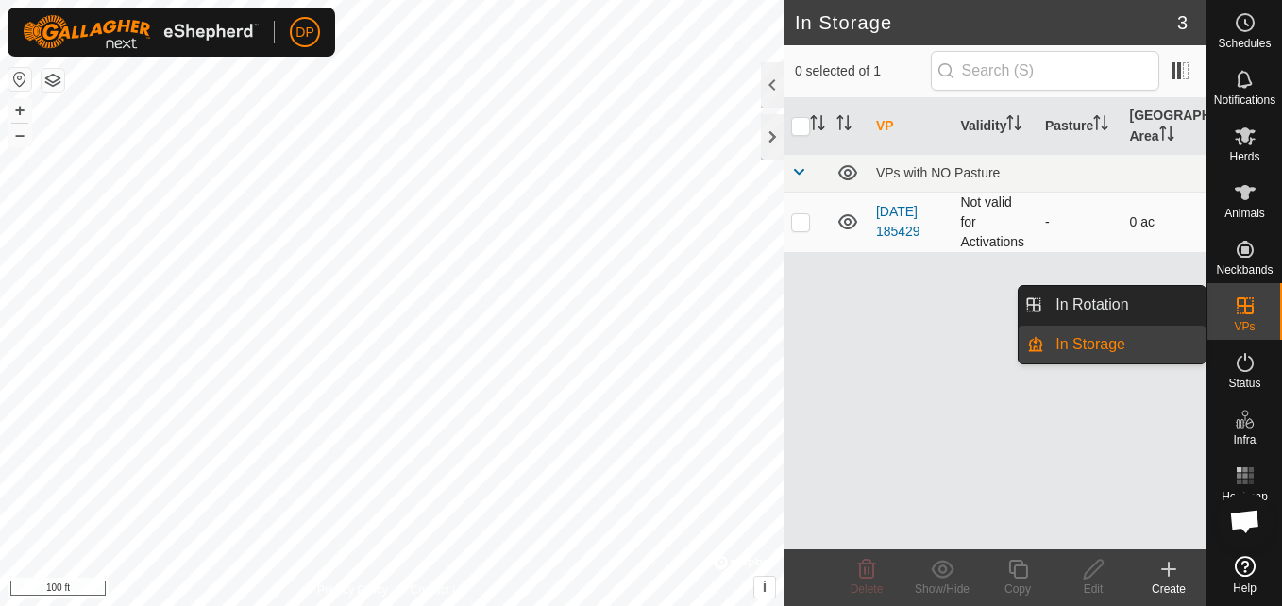
click at [1232, 311] on es-virtualpaddocks-svg-icon at bounding box center [1246, 306] width 34 height 30
click at [1144, 305] on link "In Rotation" at bounding box center [1124, 305] width 161 height 38
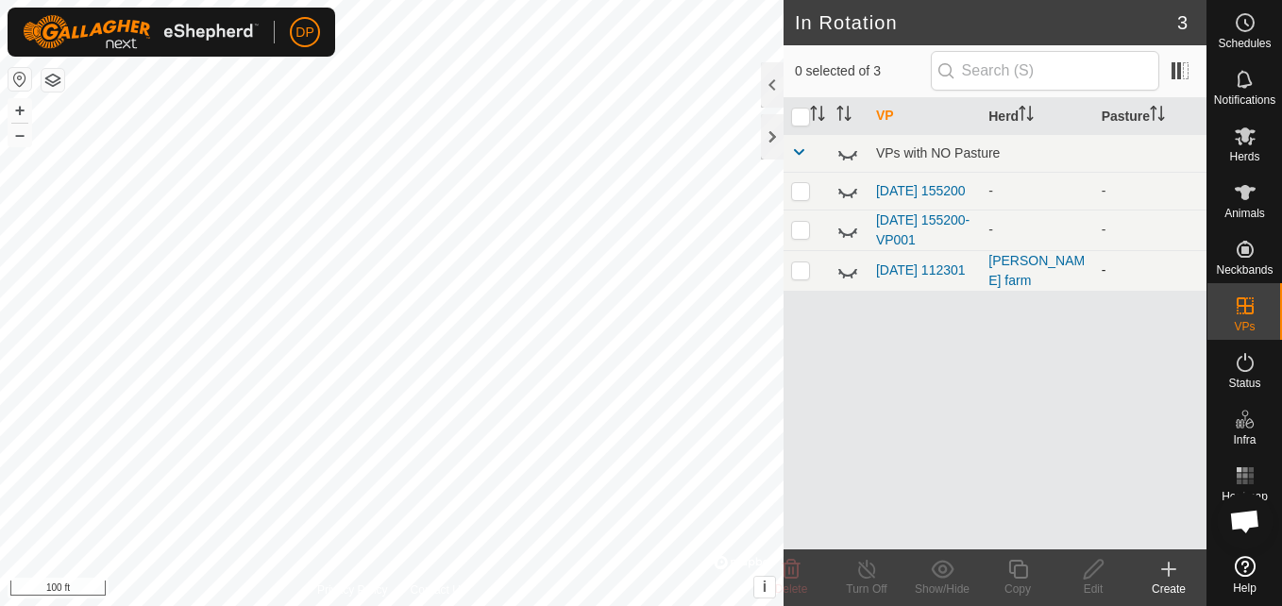
click at [891, 273] on td "[DATE] 112301" at bounding box center [925, 270] width 112 height 41
click at [840, 273] on icon at bounding box center [848, 273] width 19 height 8
click at [795, 273] on p-checkbox at bounding box center [800, 270] width 19 height 15
checkbox input "true"
click at [1244, 146] on icon at bounding box center [1245, 136] width 23 height 23
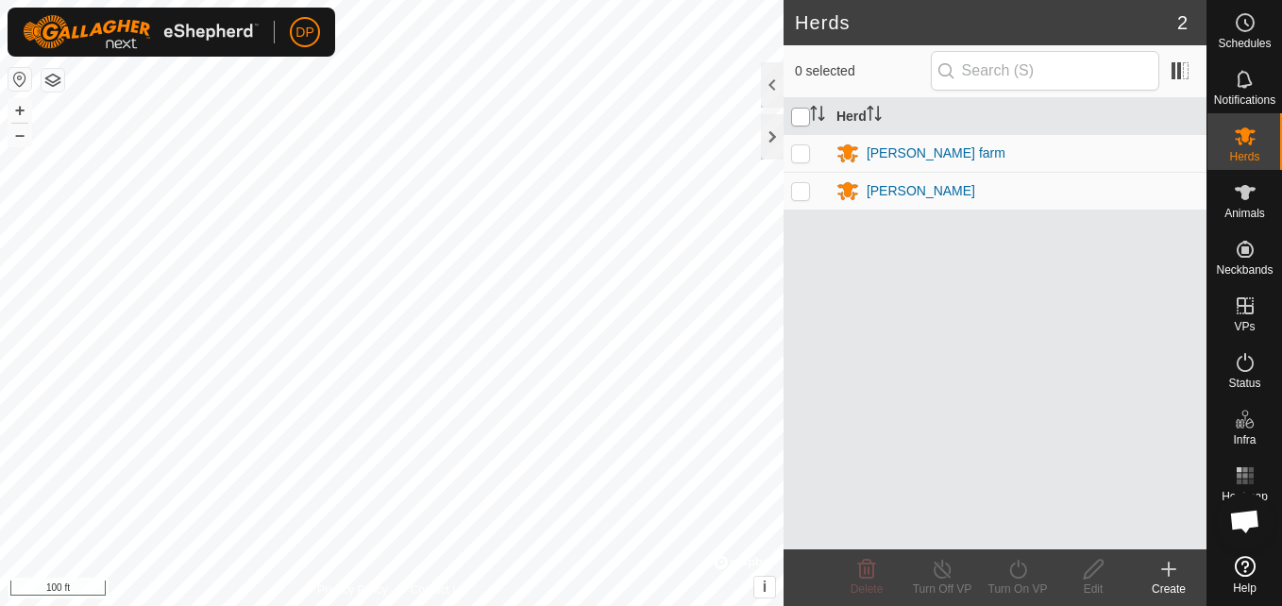
click at [794, 122] on input "checkbox" at bounding box center [800, 117] width 19 height 19
checkbox input "true"
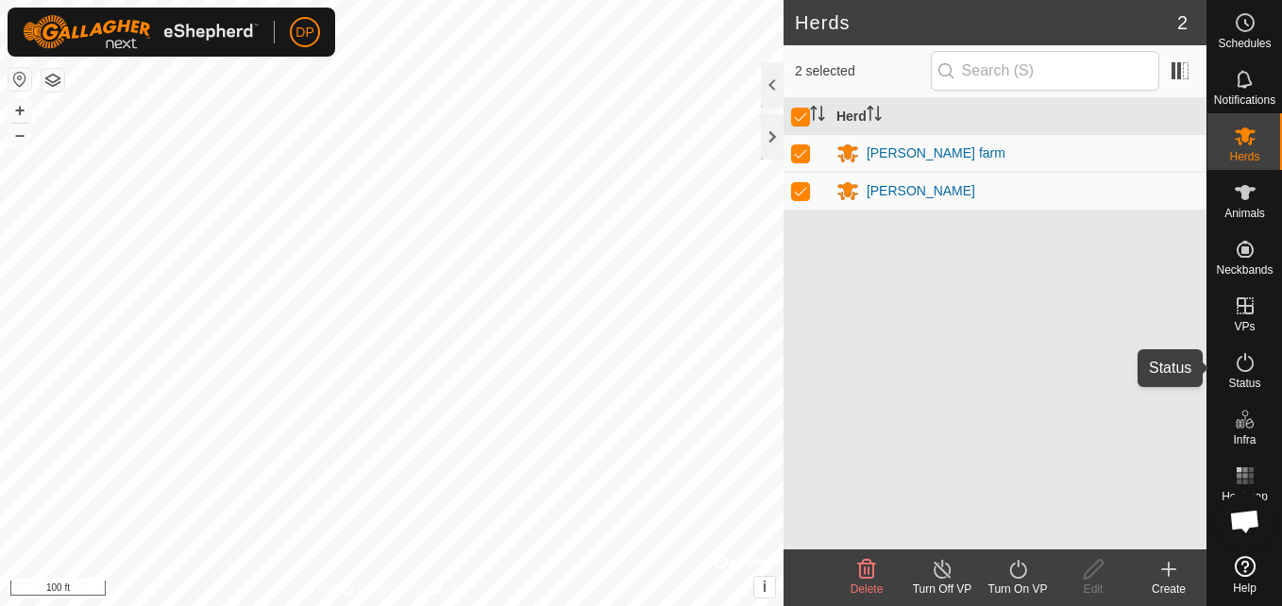
click at [1240, 353] on icon at bounding box center [1245, 362] width 23 height 23
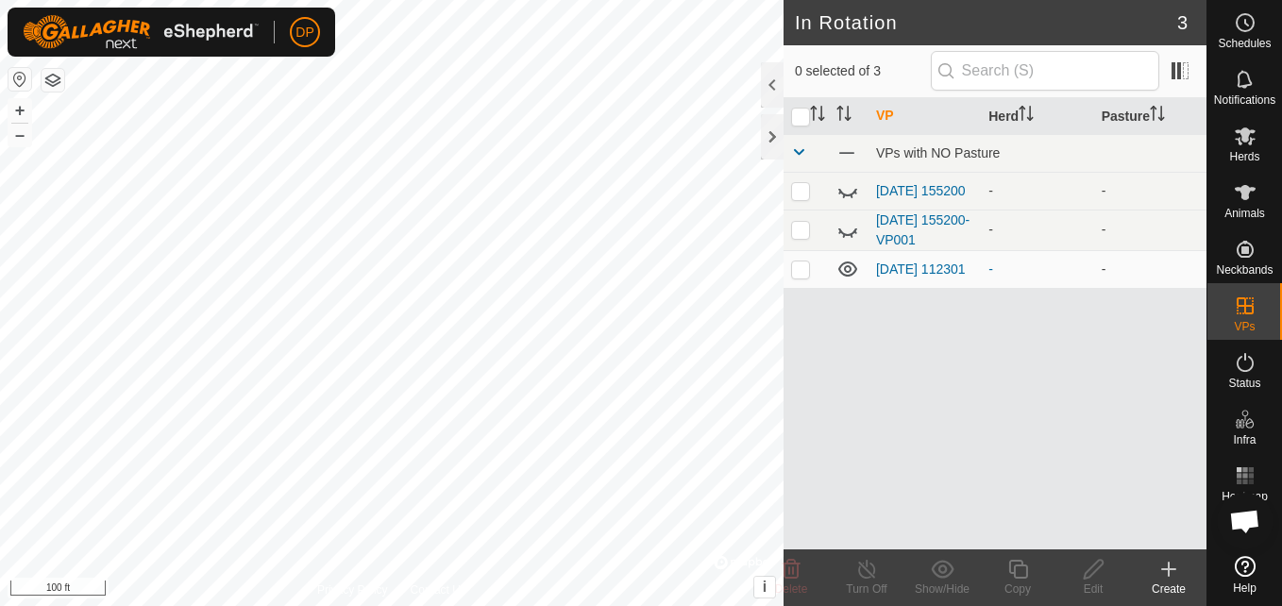
scroll to position [1925, 0]
click at [848, 271] on icon at bounding box center [848, 269] width 19 height 15
click at [802, 271] on p-checkbox at bounding box center [800, 269] width 19 height 15
checkbox input "false"
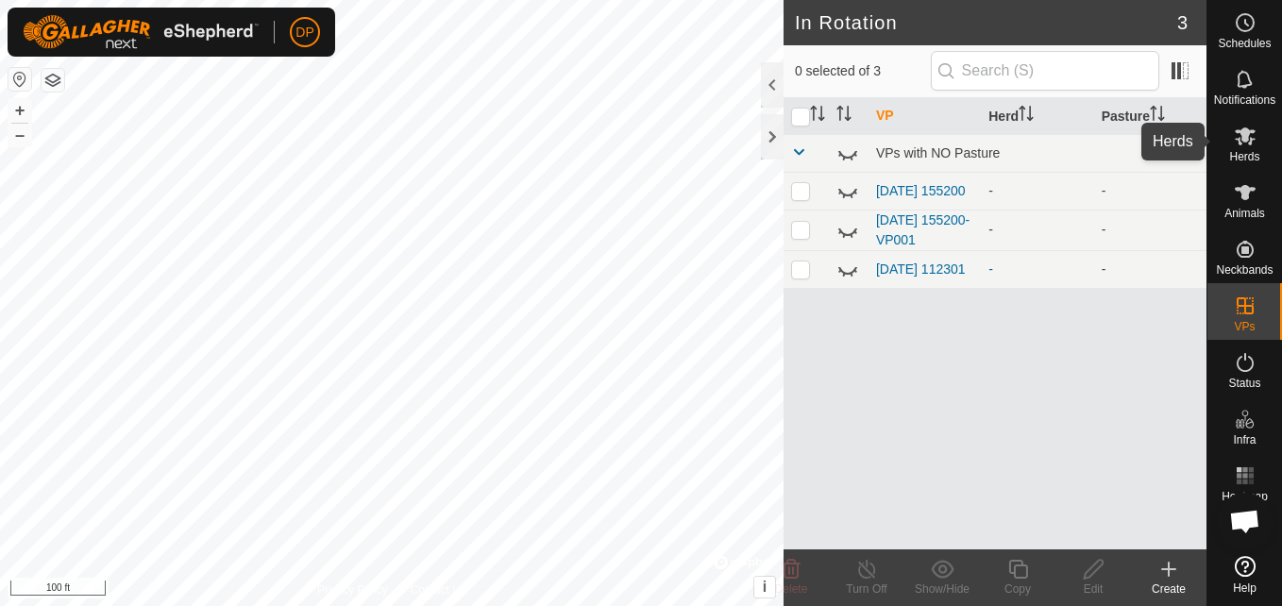
click at [1248, 123] on es-mob-svg-icon at bounding box center [1246, 136] width 34 height 30
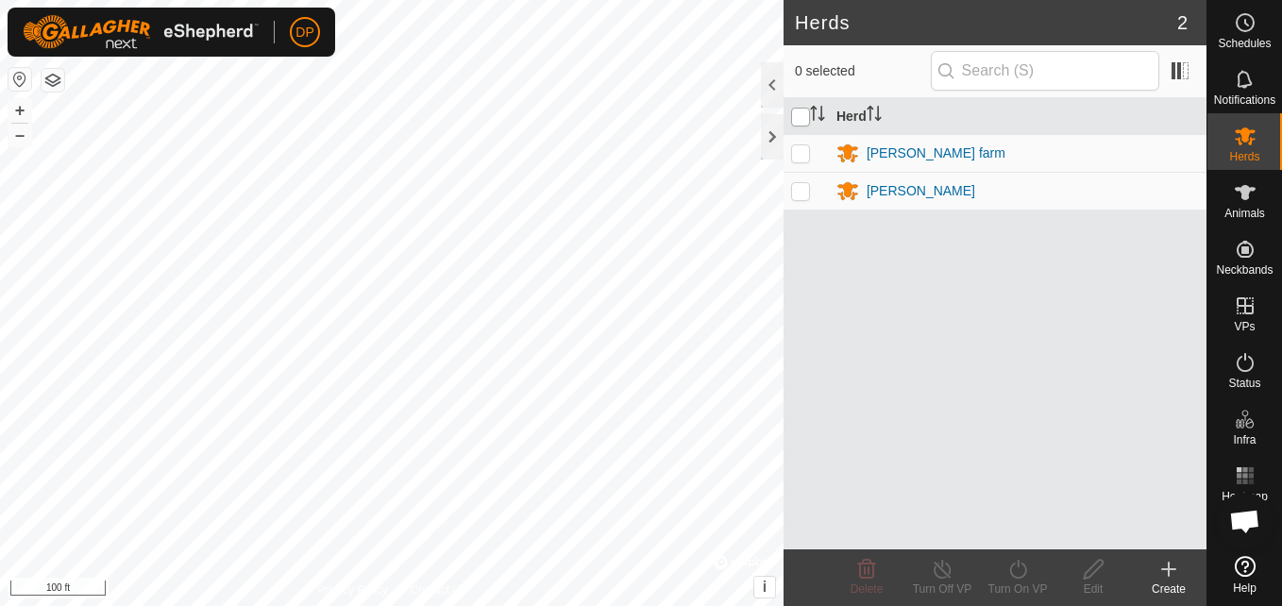
click at [803, 122] on input "checkbox" at bounding box center [800, 117] width 19 height 19
checkbox input "true"
click at [945, 565] on icon at bounding box center [943, 569] width 24 height 23
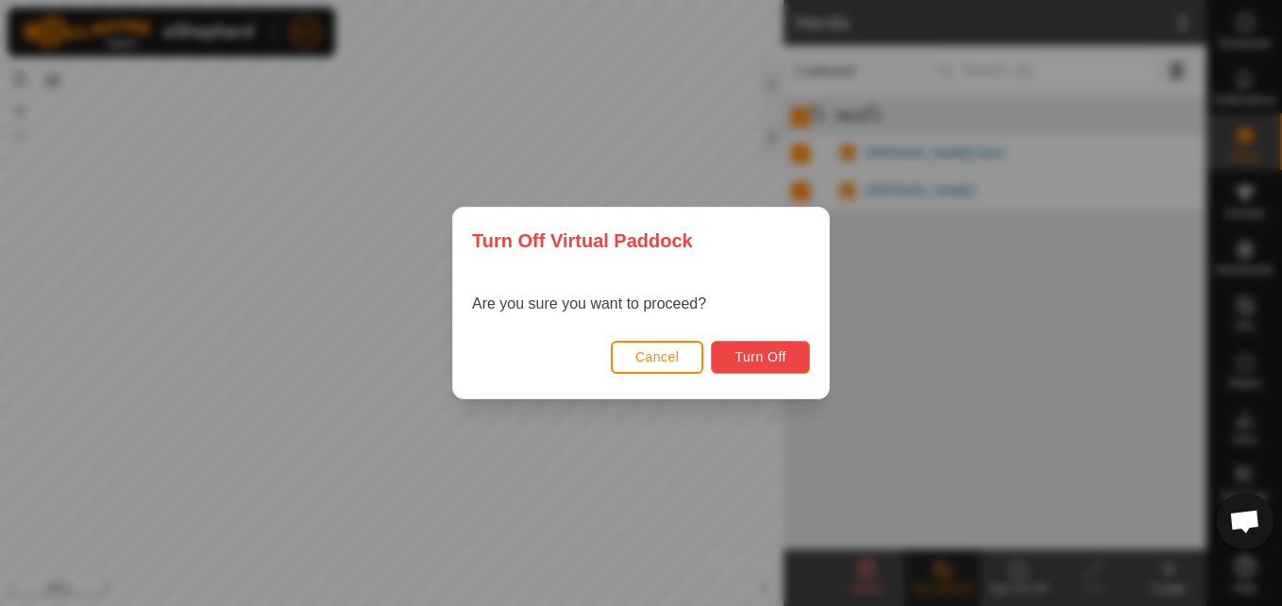
click at [750, 360] on span "Turn Off" at bounding box center [761, 356] width 52 height 15
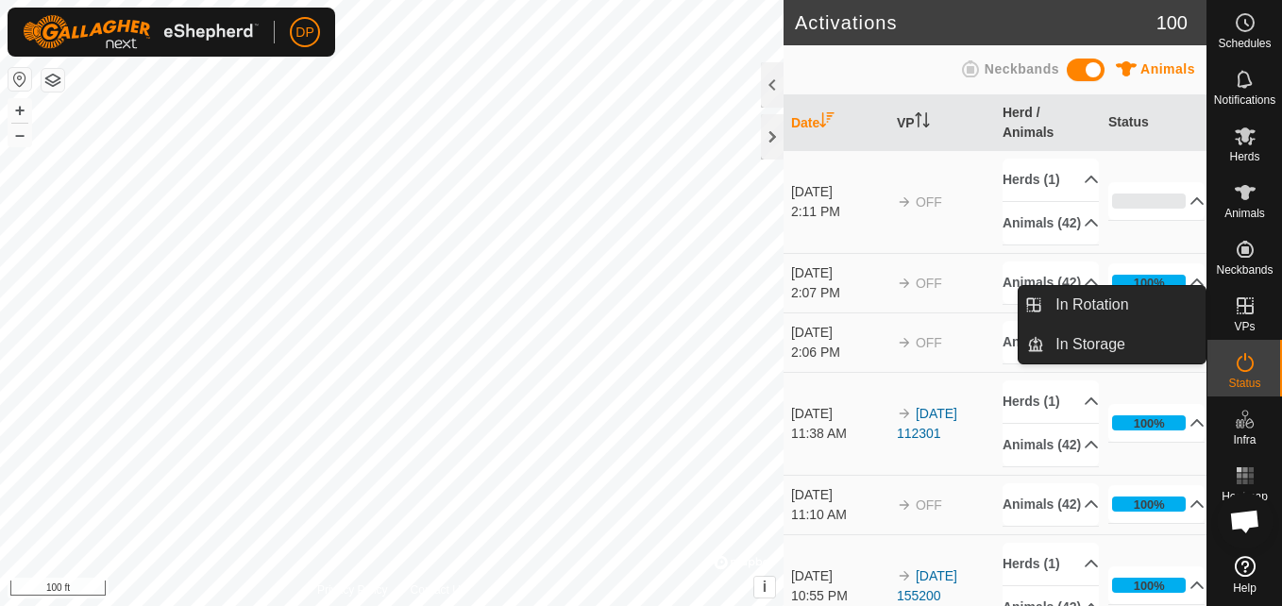
click at [1237, 311] on icon at bounding box center [1245, 305] width 17 height 17
click at [1158, 298] on link "In Rotation" at bounding box center [1124, 305] width 161 height 38
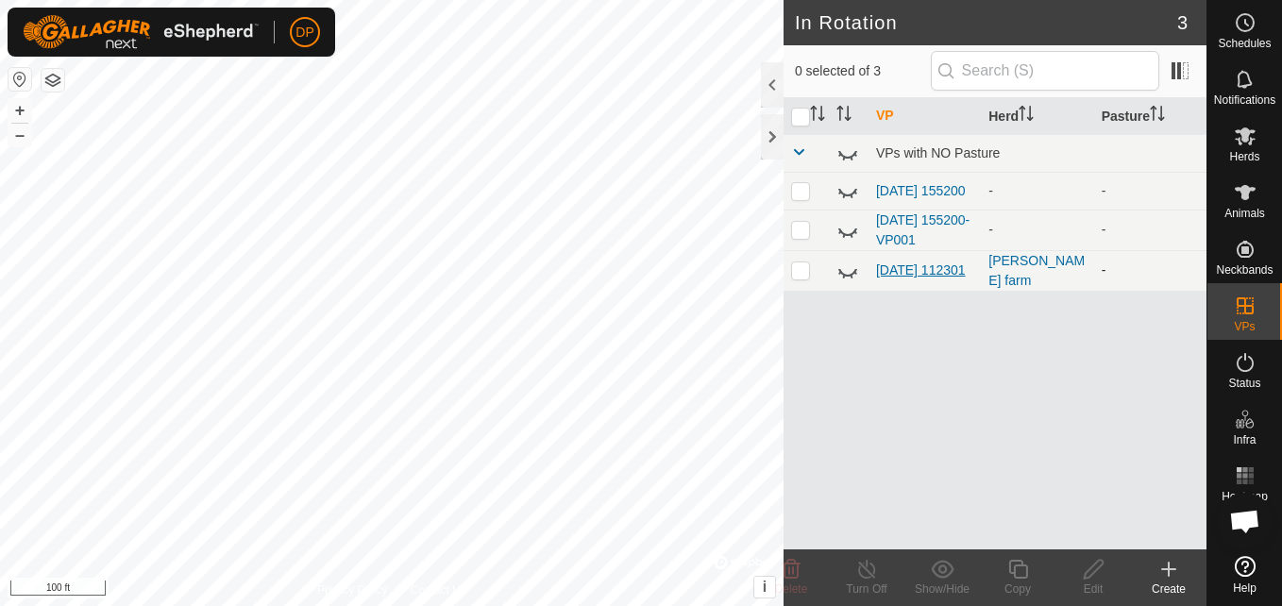
click at [888, 270] on link "[DATE] 112301" at bounding box center [921, 270] width 90 height 15
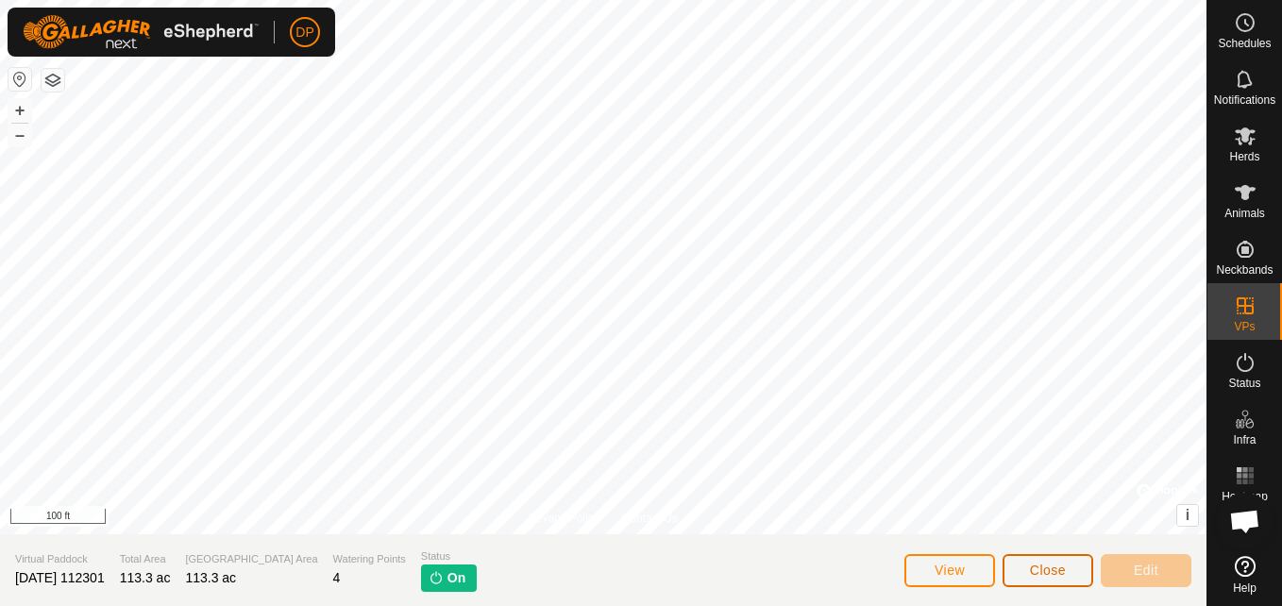
click at [1038, 565] on span "Close" at bounding box center [1048, 570] width 36 height 15
